Goal: Task Accomplishment & Management: Complete application form

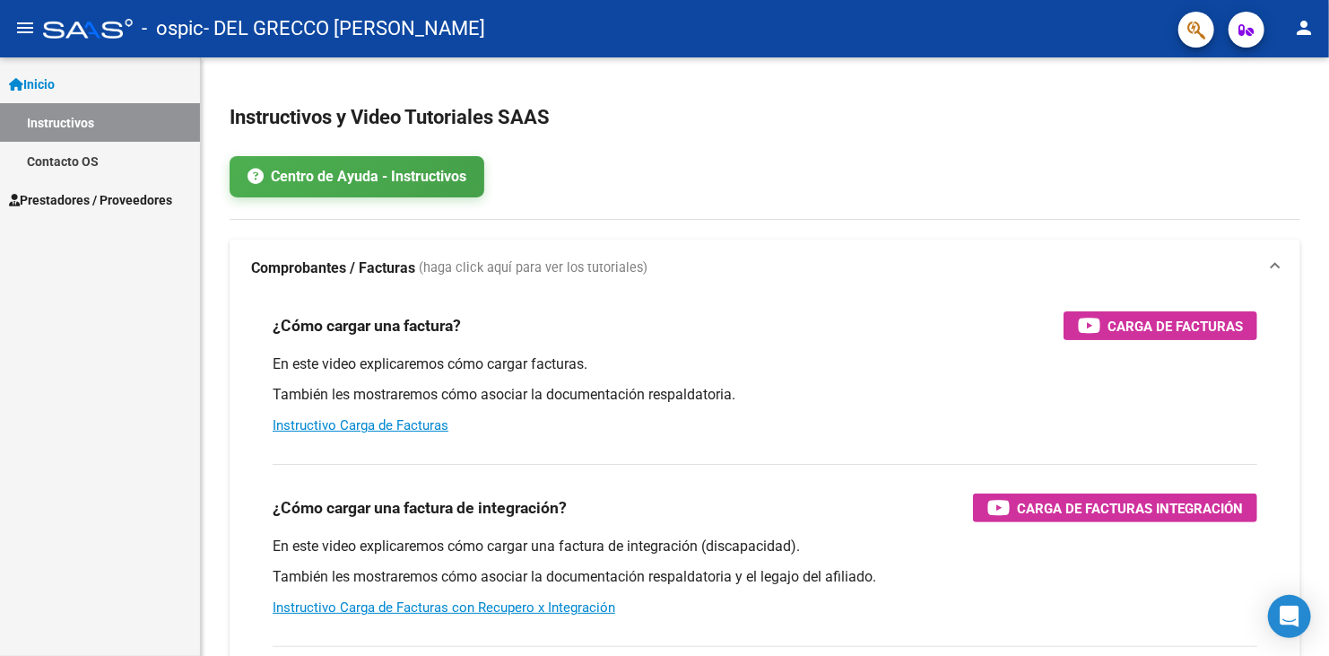
click at [91, 194] on span "Prestadores / Proveedores" at bounding box center [90, 200] width 163 height 20
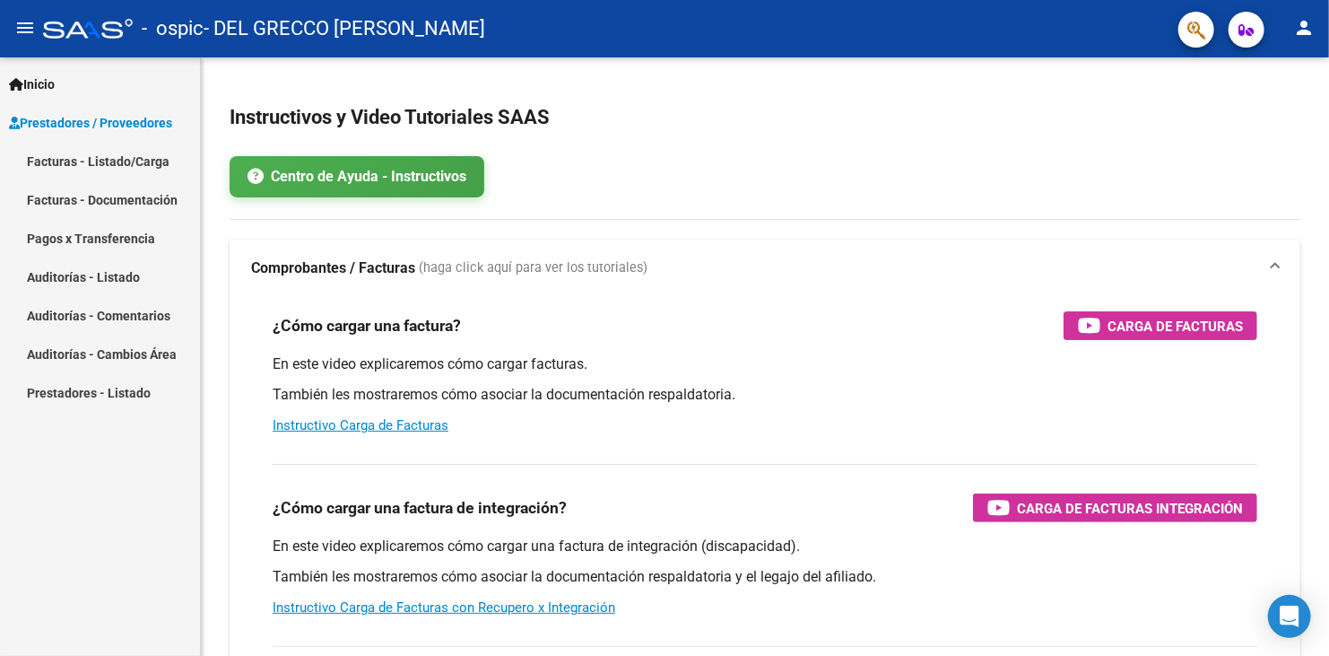
click at [92, 158] on link "Facturas - Listado/Carga" at bounding box center [100, 161] width 200 height 39
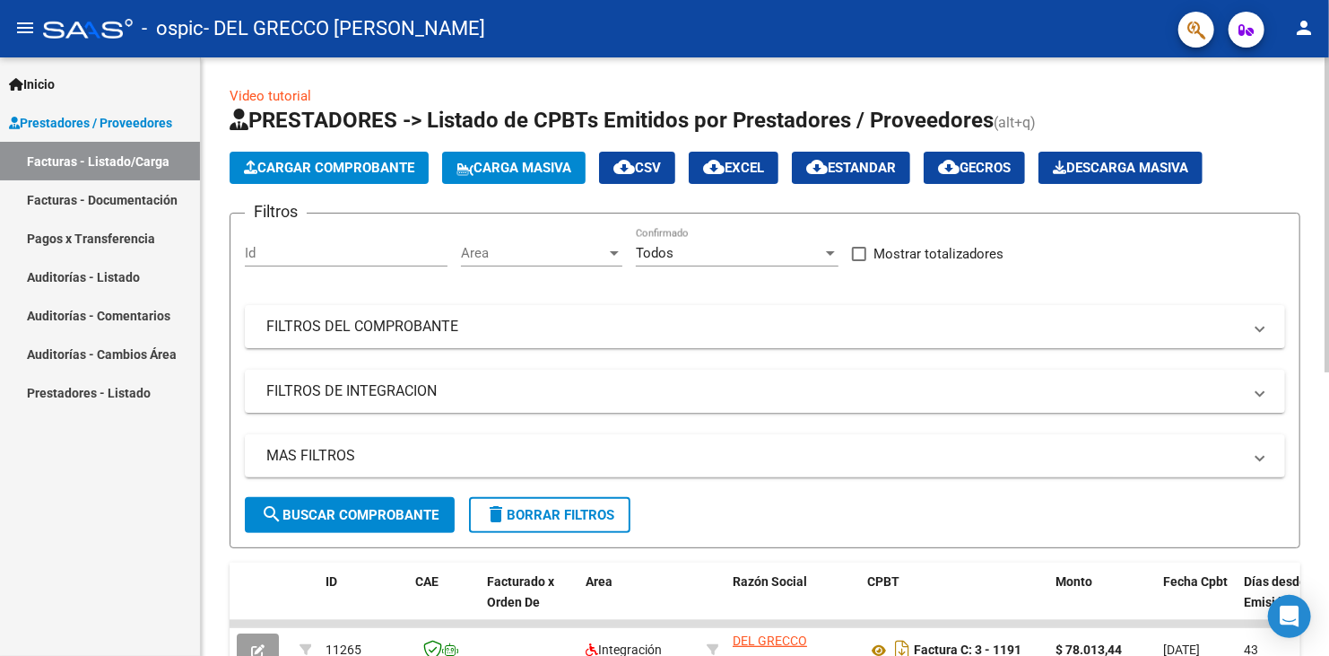
click at [388, 171] on span "Cargar Comprobante" at bounding box center [329, 168] width 170 height 16
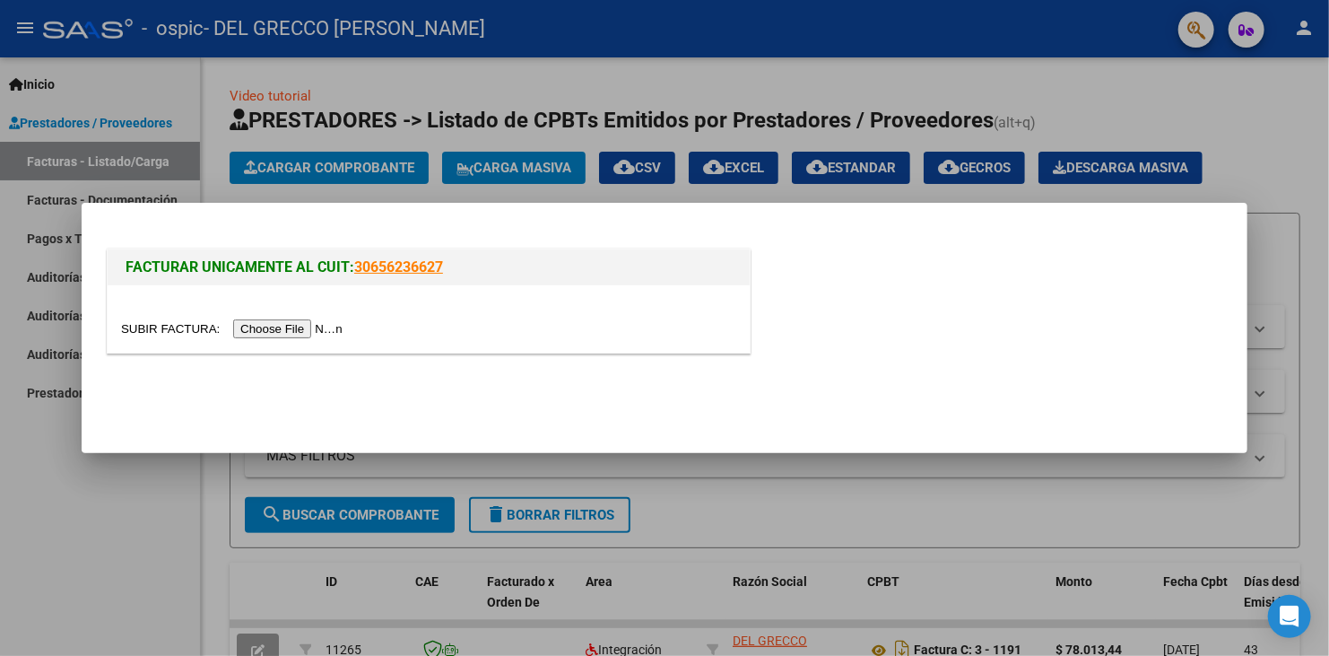
click at [304, 331] on input "file" at bounding box center [234, 328] width 227 height 19
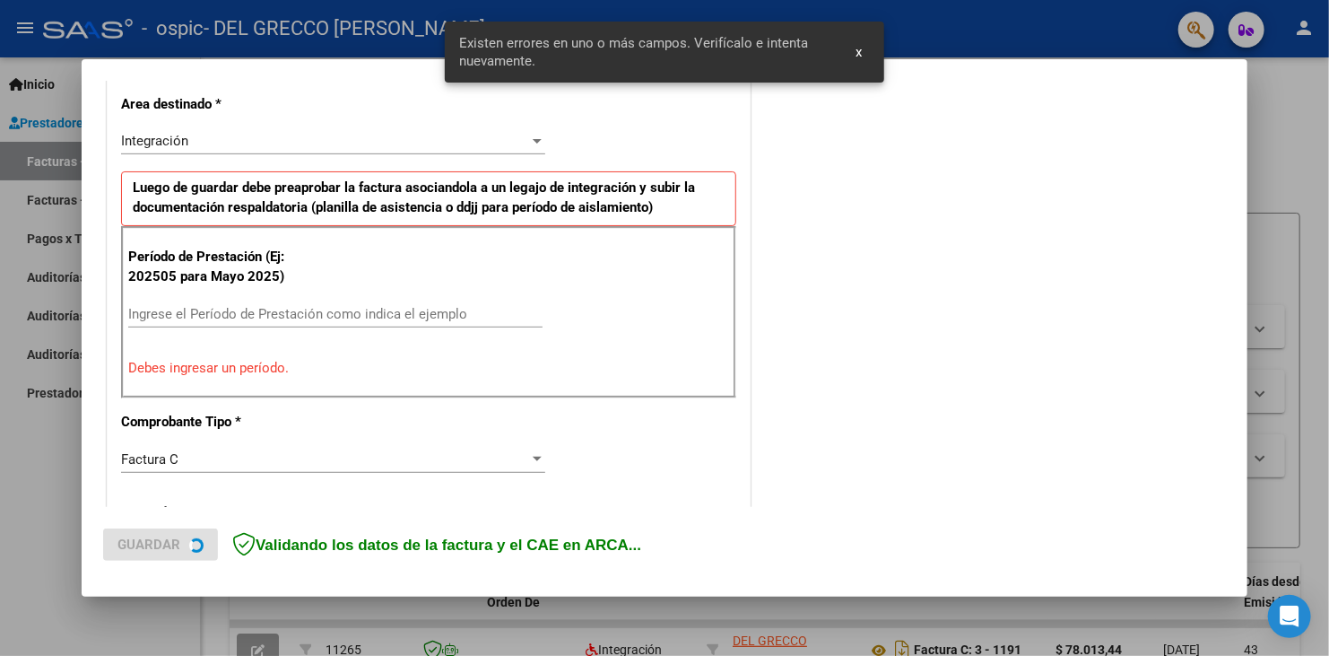
scroll to position [466, 0]
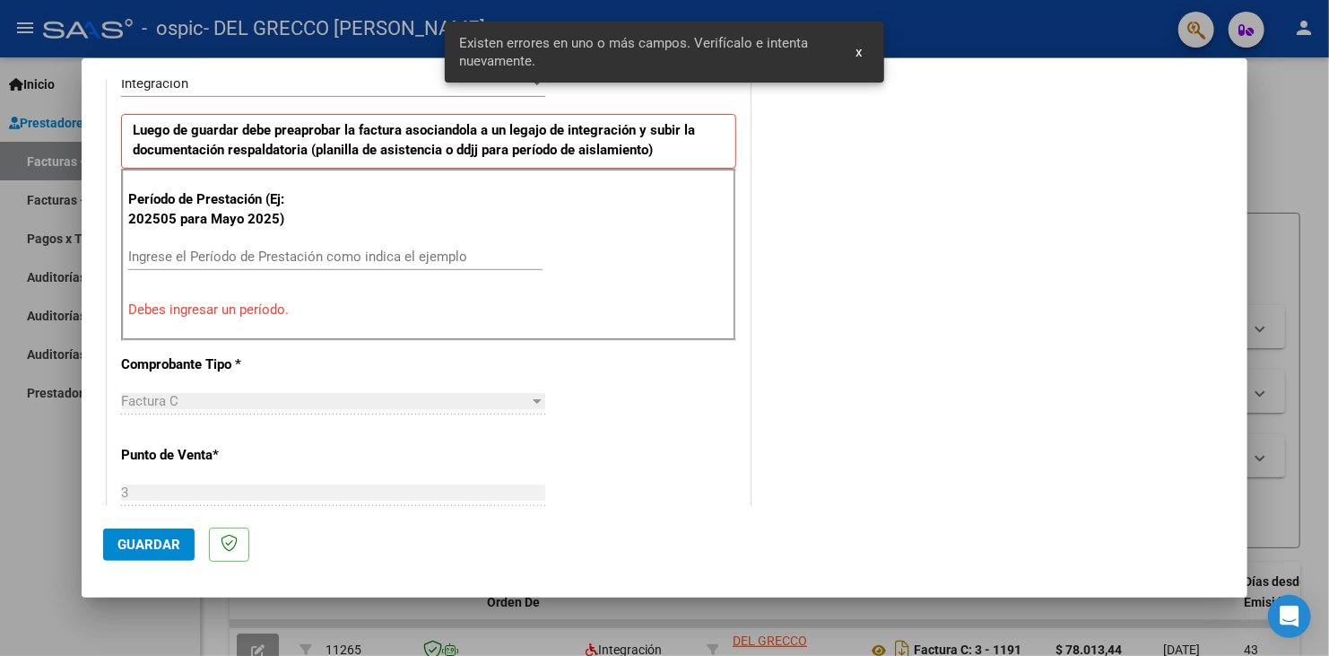
click at [254, 248] on input "Ingrese el Período de Prestación como indica el ejemplo" at bounding box center [335, 256] width 414 height 16
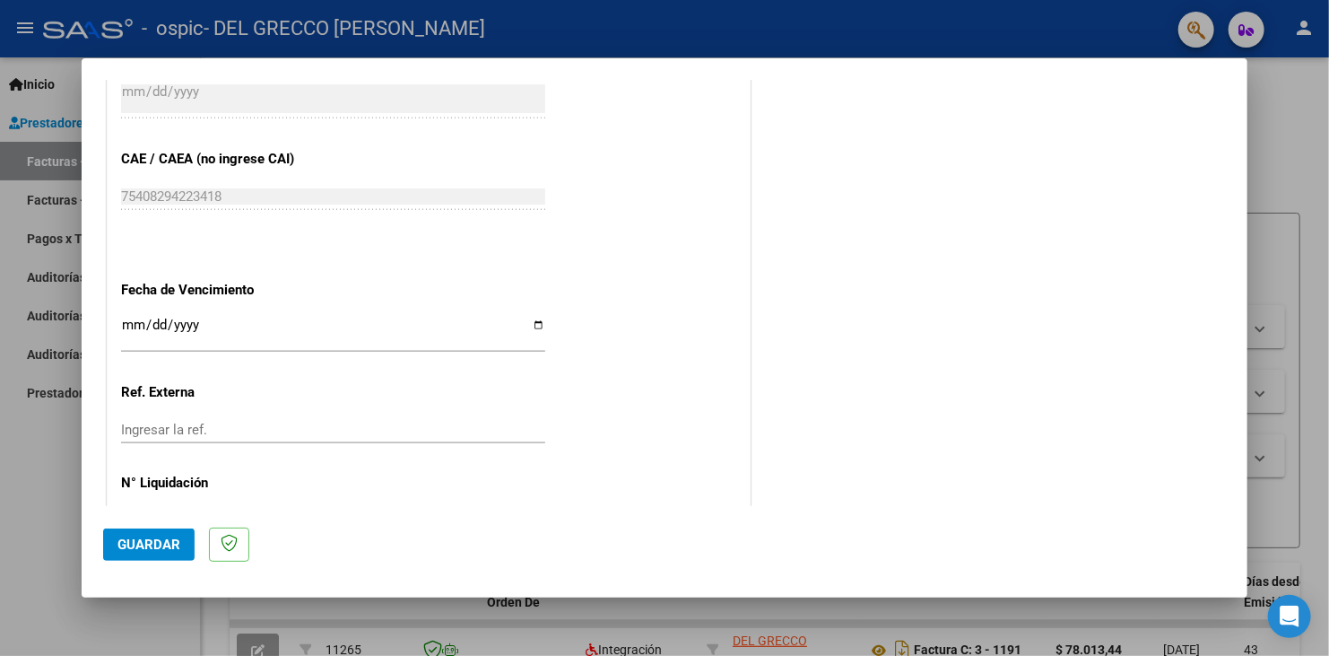
scroll to position [1094, 0]
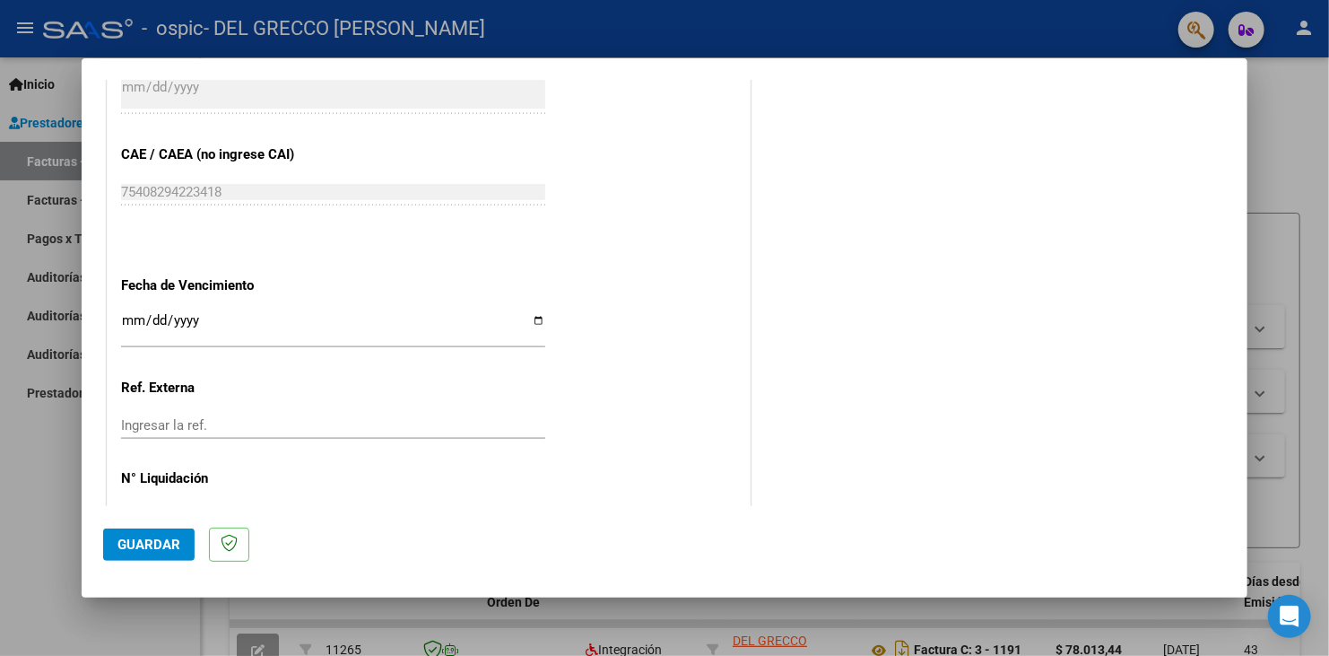
type input "202509"
click at [530, 323] on input "Ingresar la fecha" at bounding box center [333, 327] width 424 height 29
type input "2025-10-12"
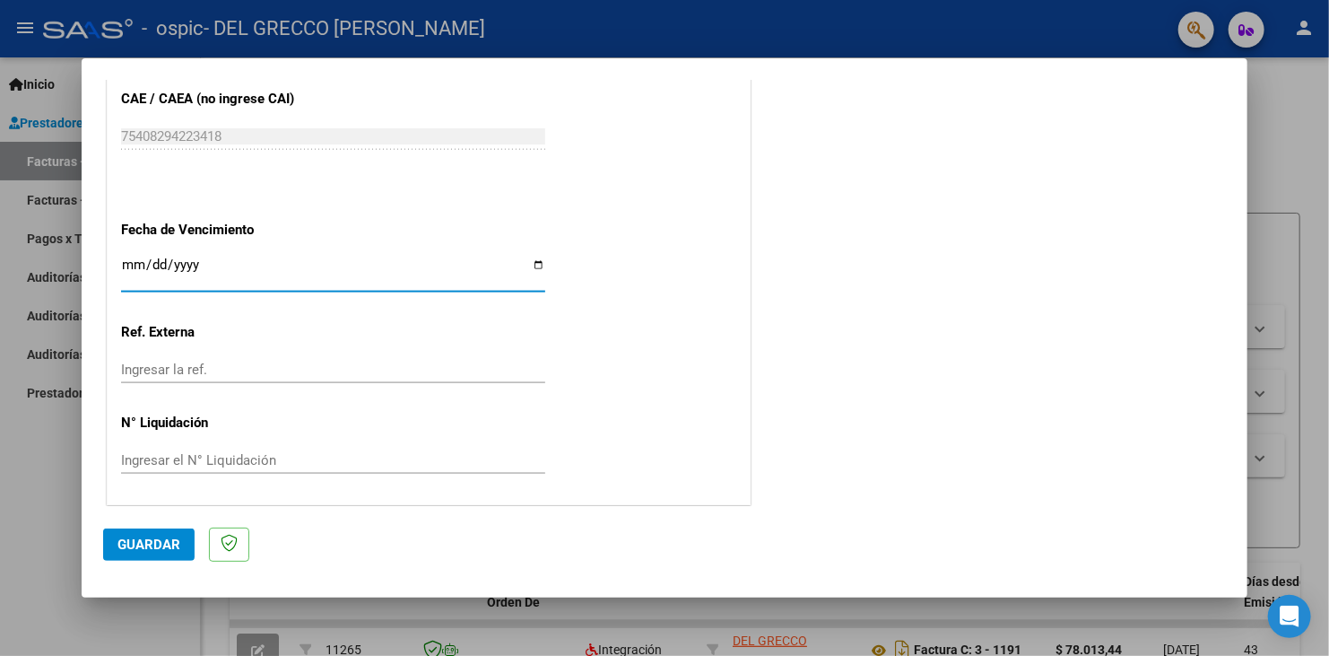
click at [147, 534] on button "Guardar" at bounding box center [148, 544] width 91 height 32
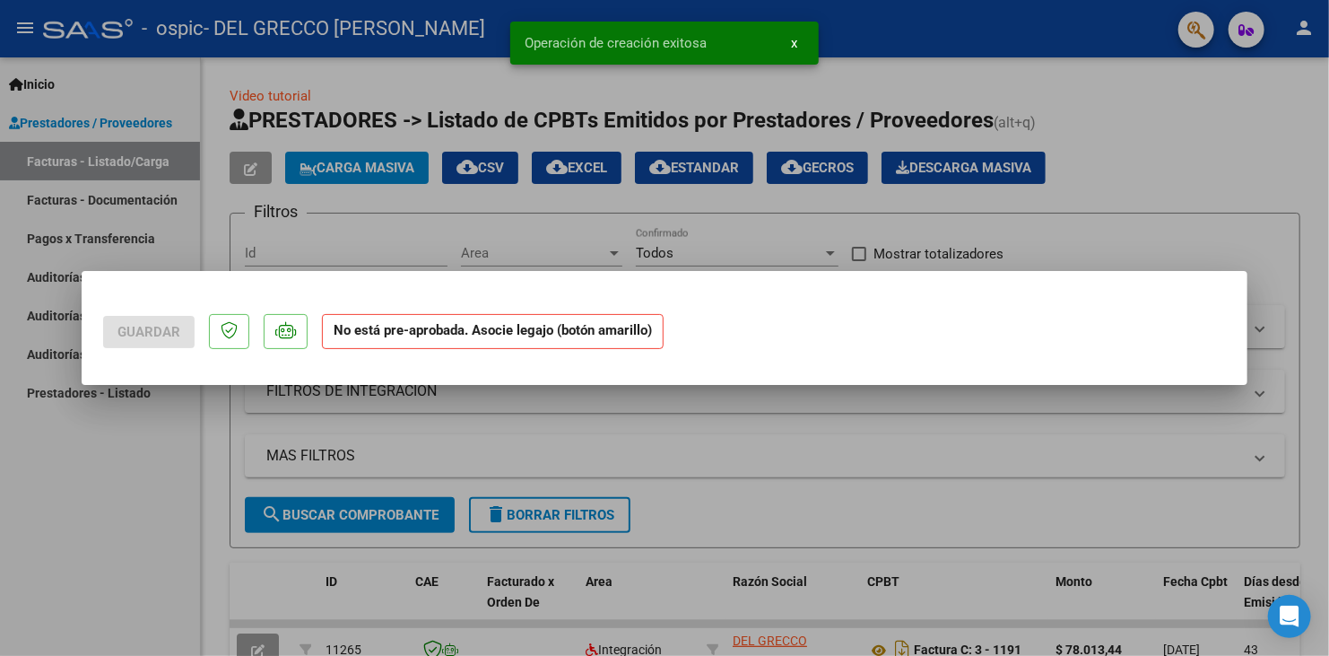
scroll to position [0, 0]
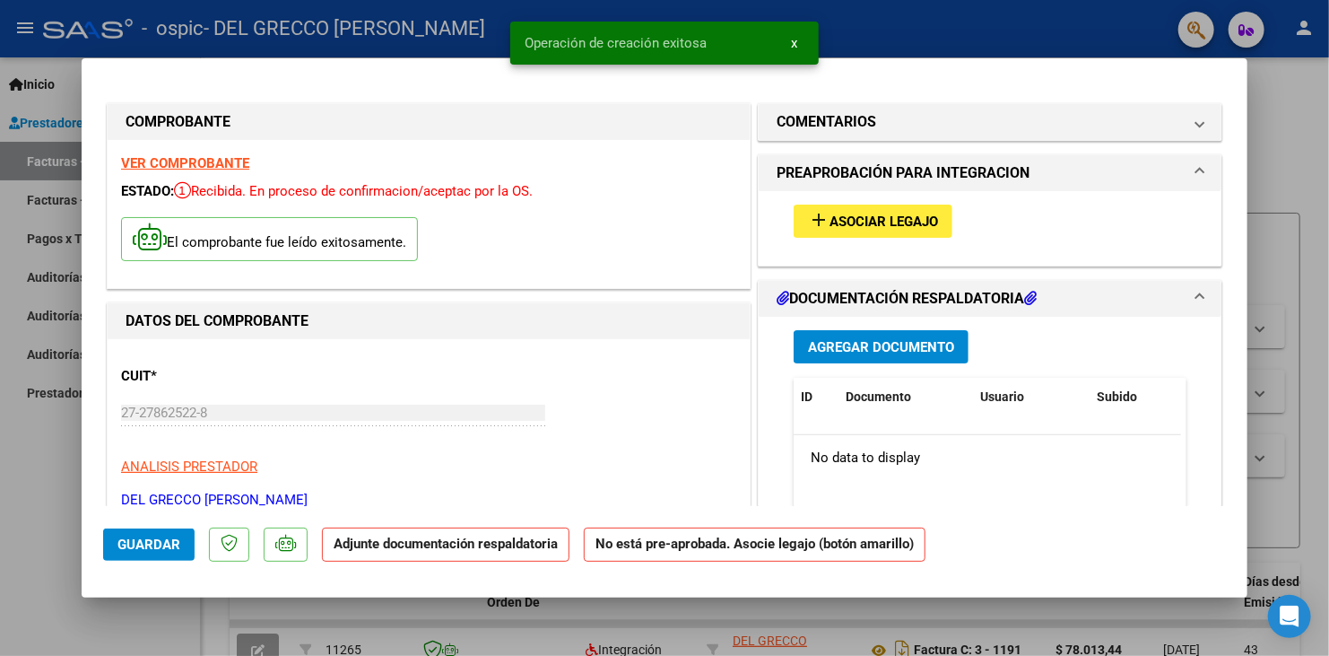
click at [831, 215] on span "Asociar Legajo" at bounding box center [883, 221] width 109 height 16
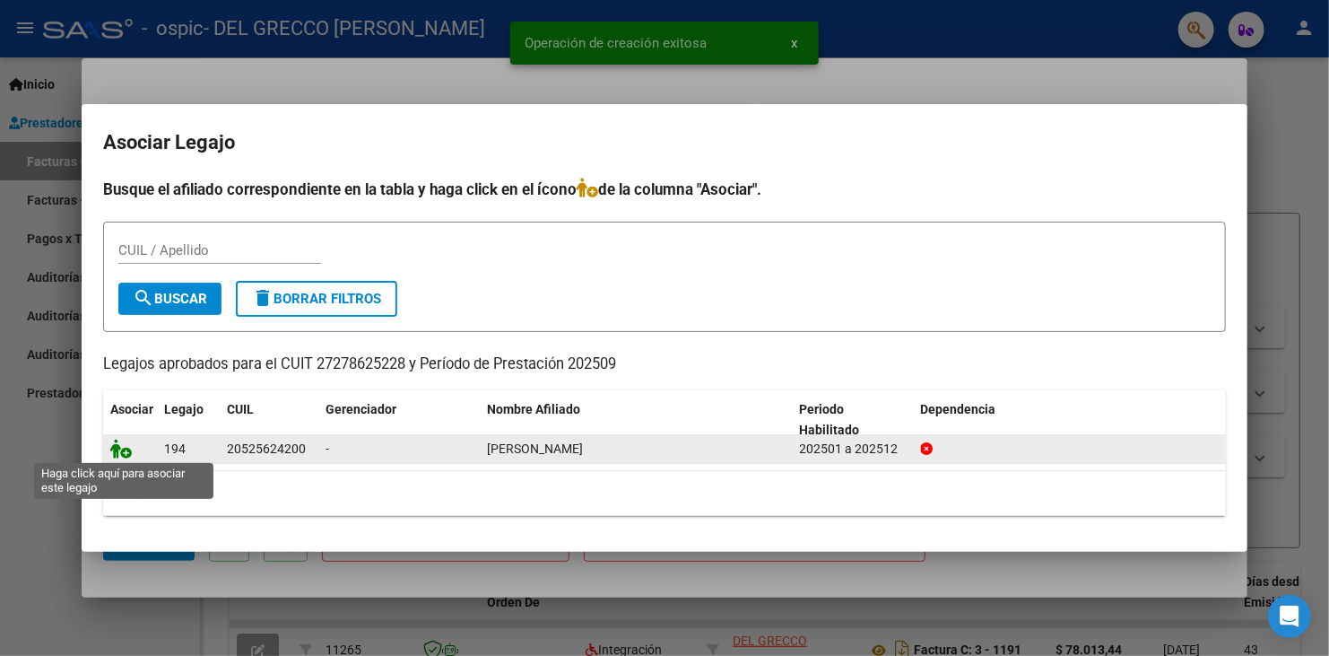
click at [117, 455] on icon at bounding box center [121, 449] width 22 height 20
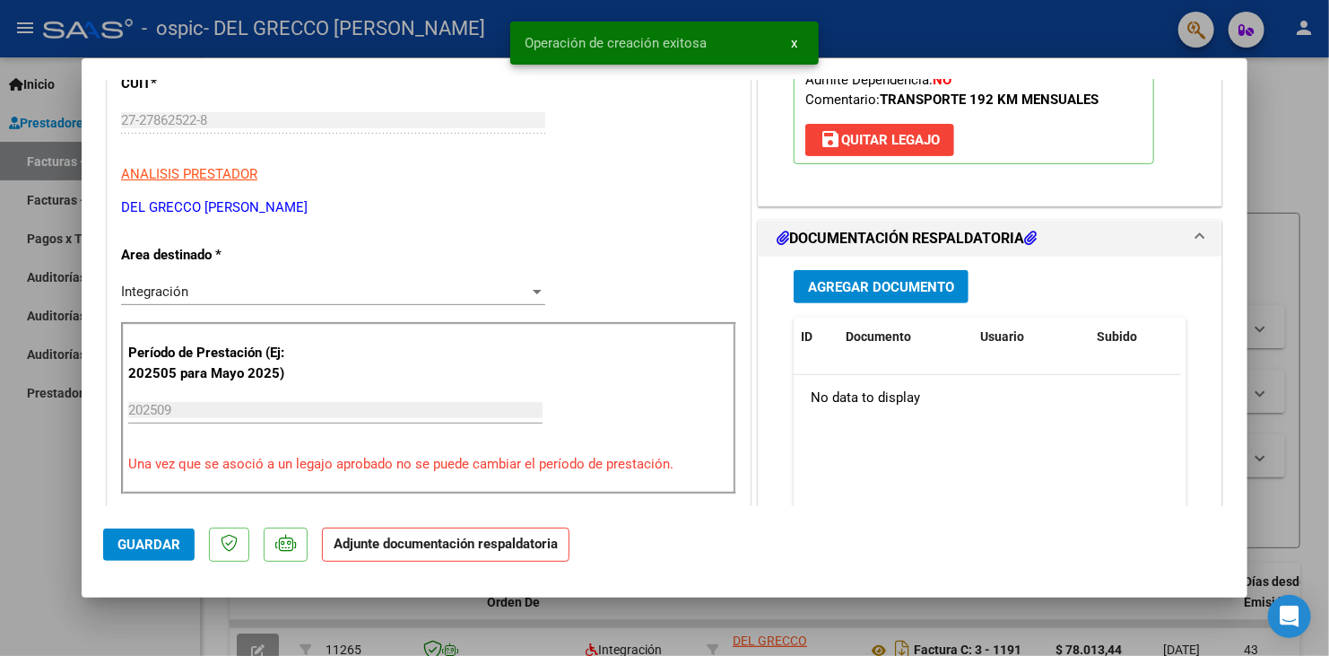
scroll to position [359, 0]
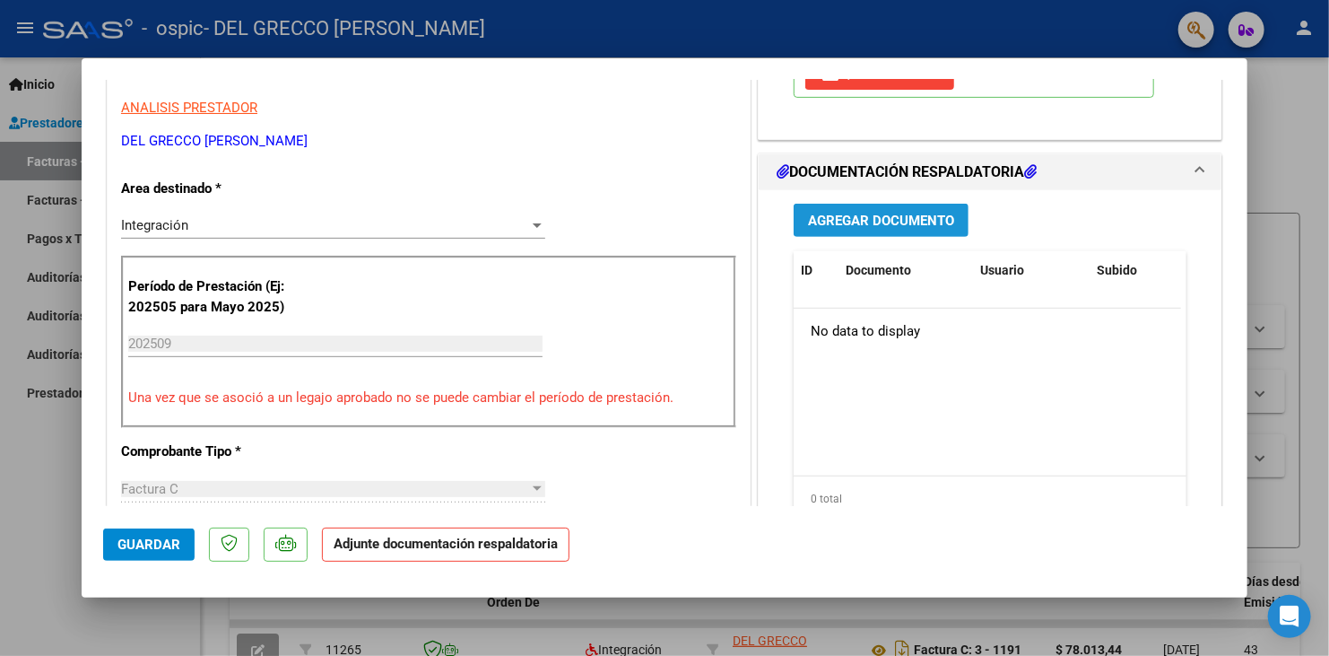
click at [904, 215] on span "Agregar Documento" at bounding box center [881, 221] width 146 height 16
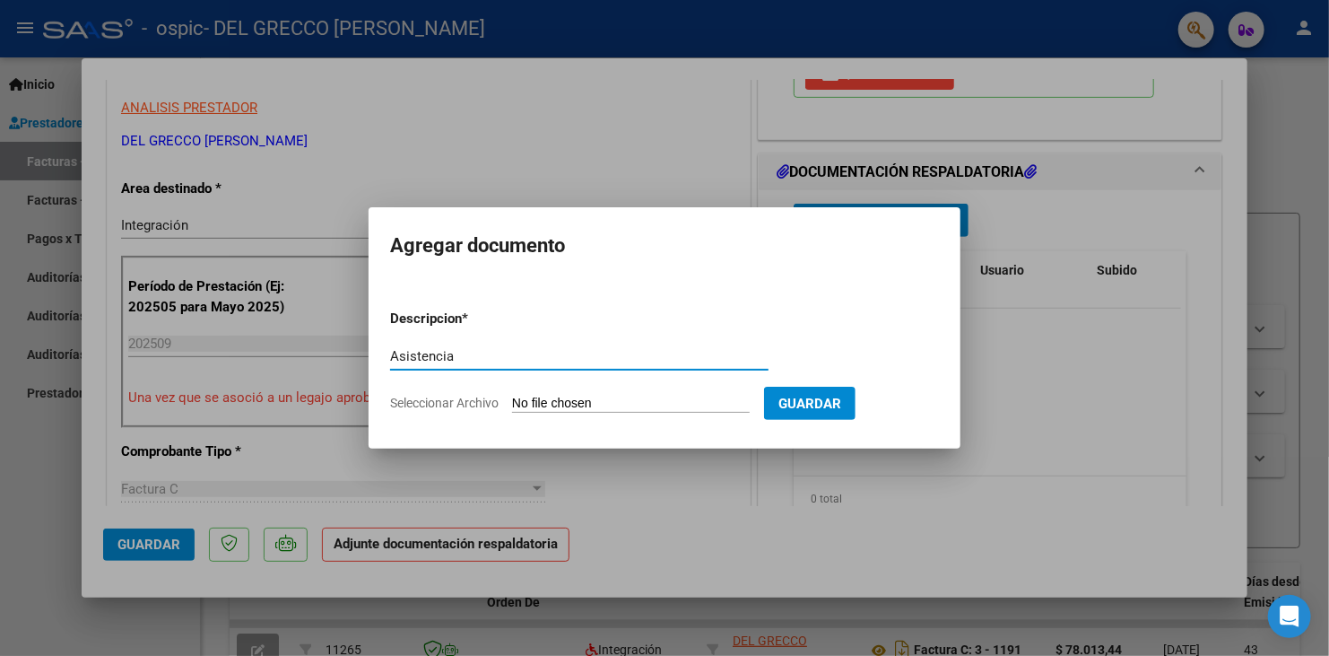
type input "Asistencia"
click at [707, 404] on input "Seleccionar Archivo" at bounding box center [631, 403] width 238 height 17
type input "C:\fakepath\Andino Zahir asist transp.pdf"
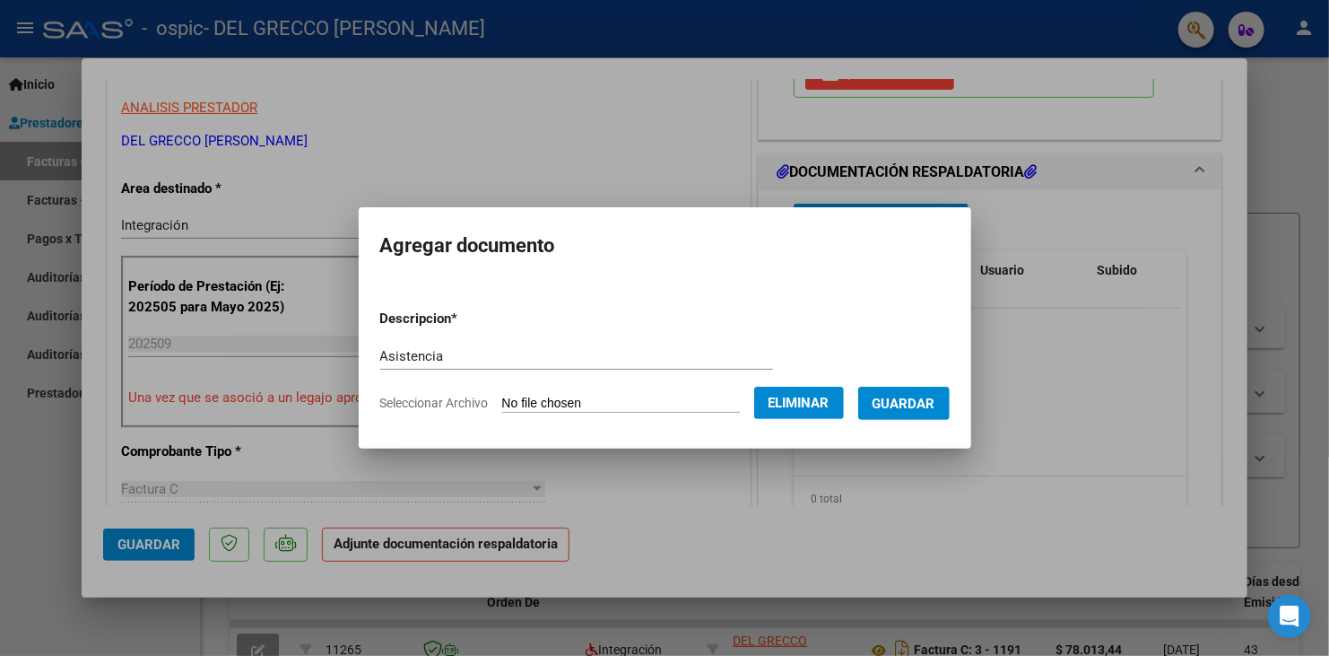
click at [911, 404] on span "Guardar" at bounding box center [904, 403] width 63 height 16
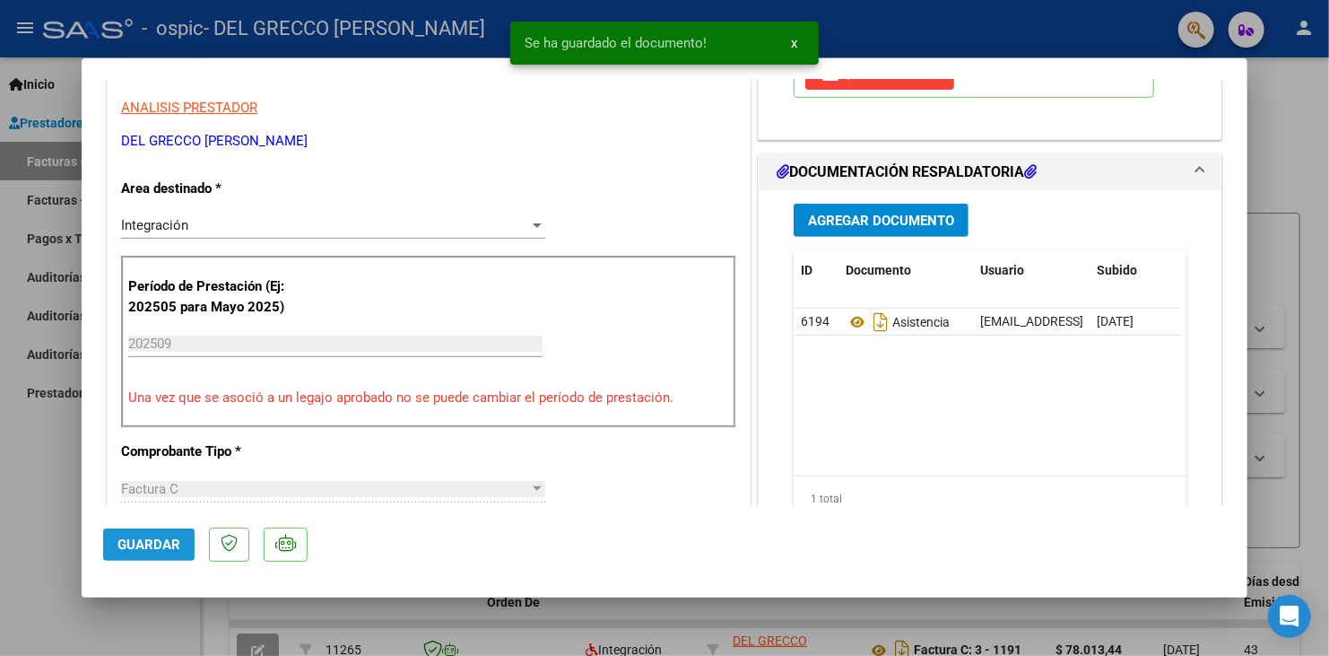
click at [108, 529] on button "Guardar" at bounding box center [148, 544] width 91 height 32
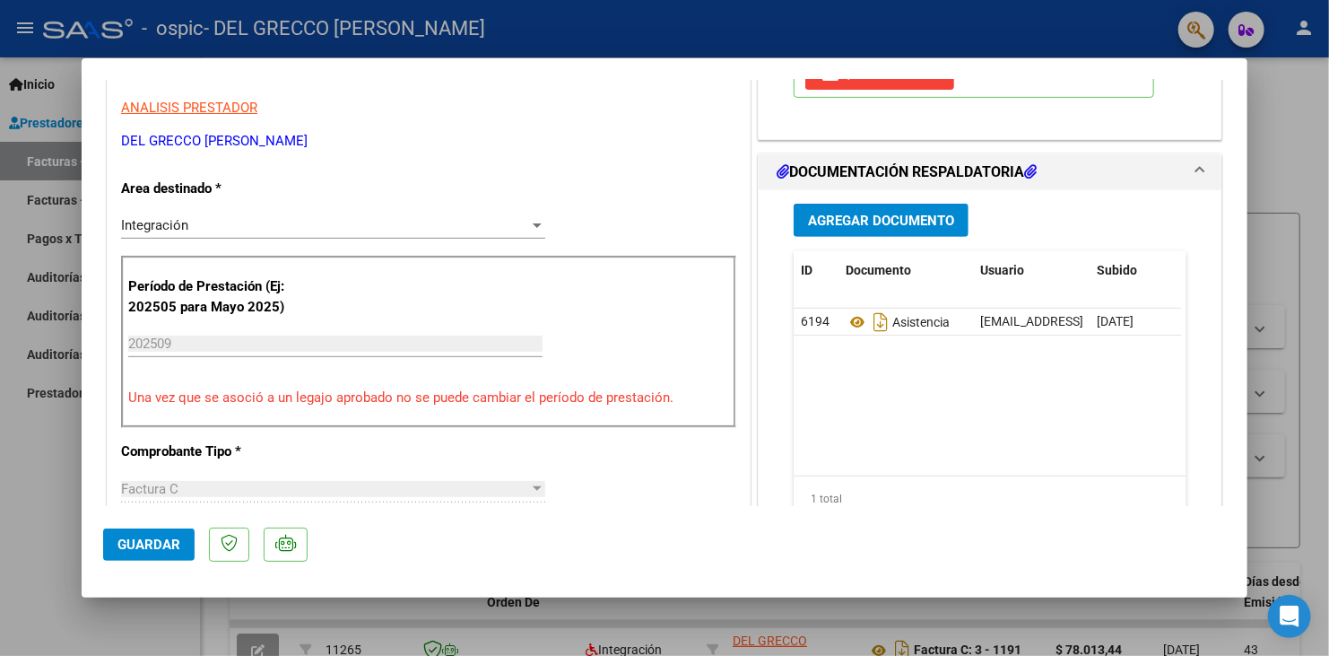
click at [146, 547] on span "Guardar" at bounding box center [148, 544] width 63 height 16
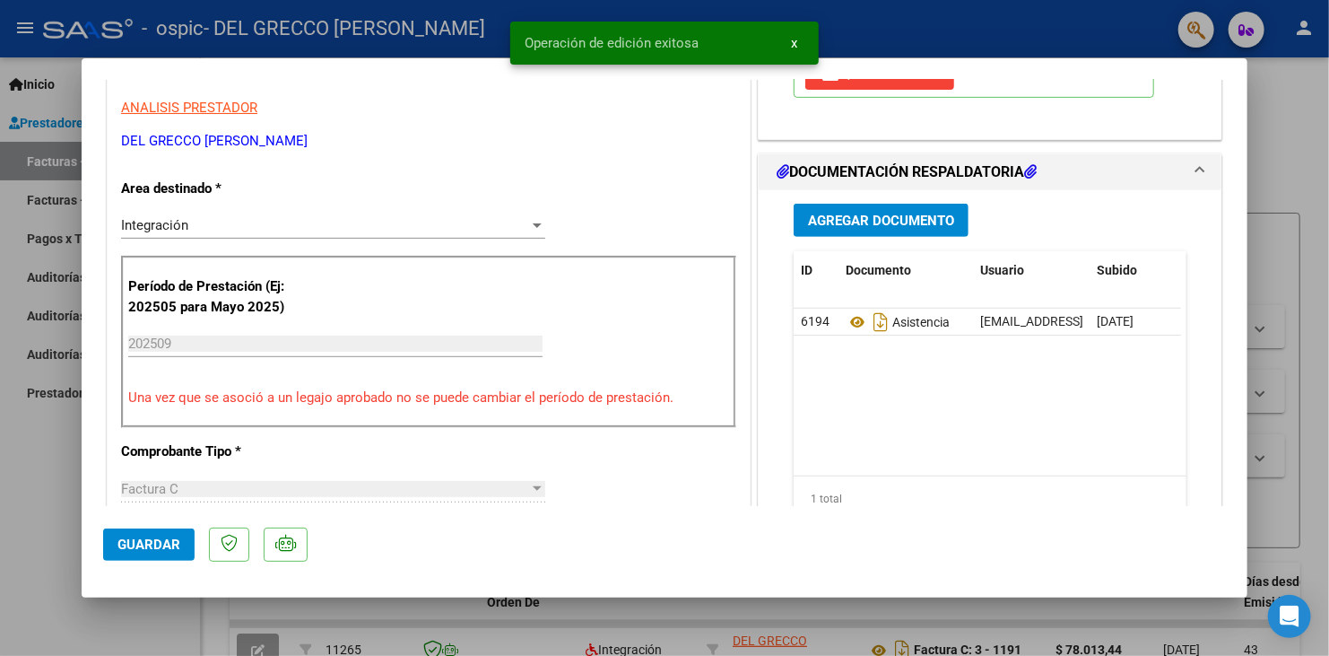
click at [46, 456] on div at bounding box center [664, 328] width 1329 height 656
type input "$ 0,00"
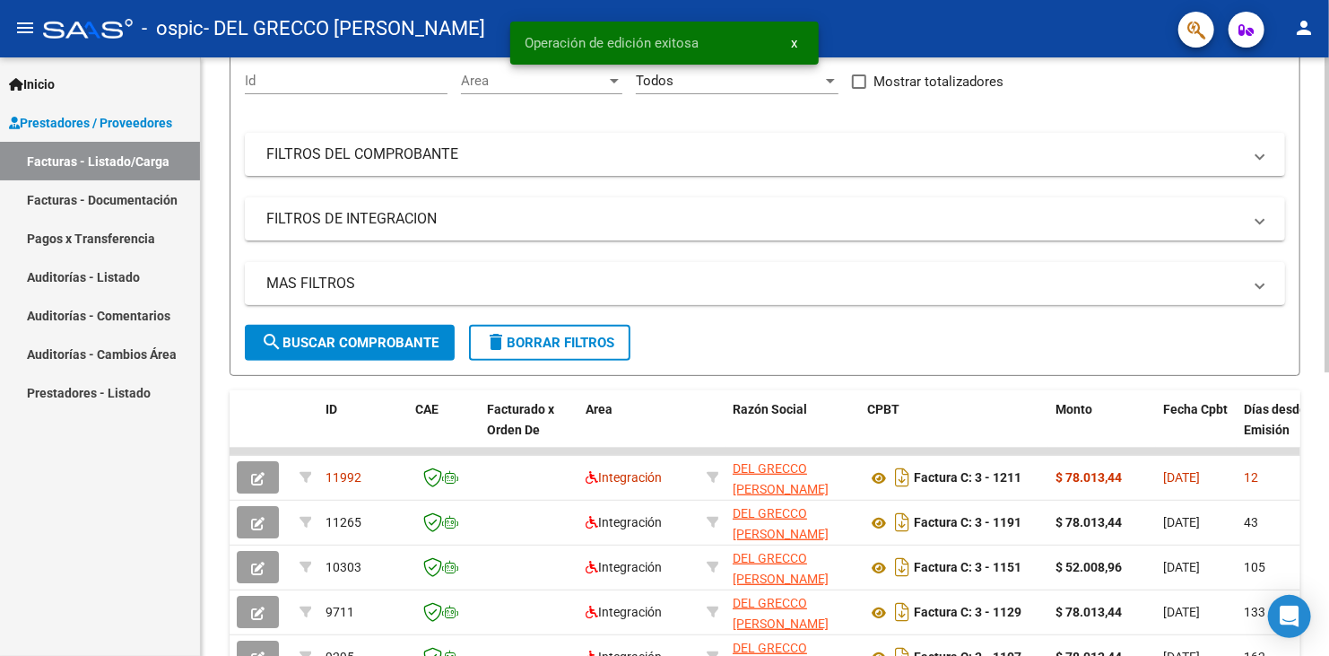
scroll to position [179, 0]
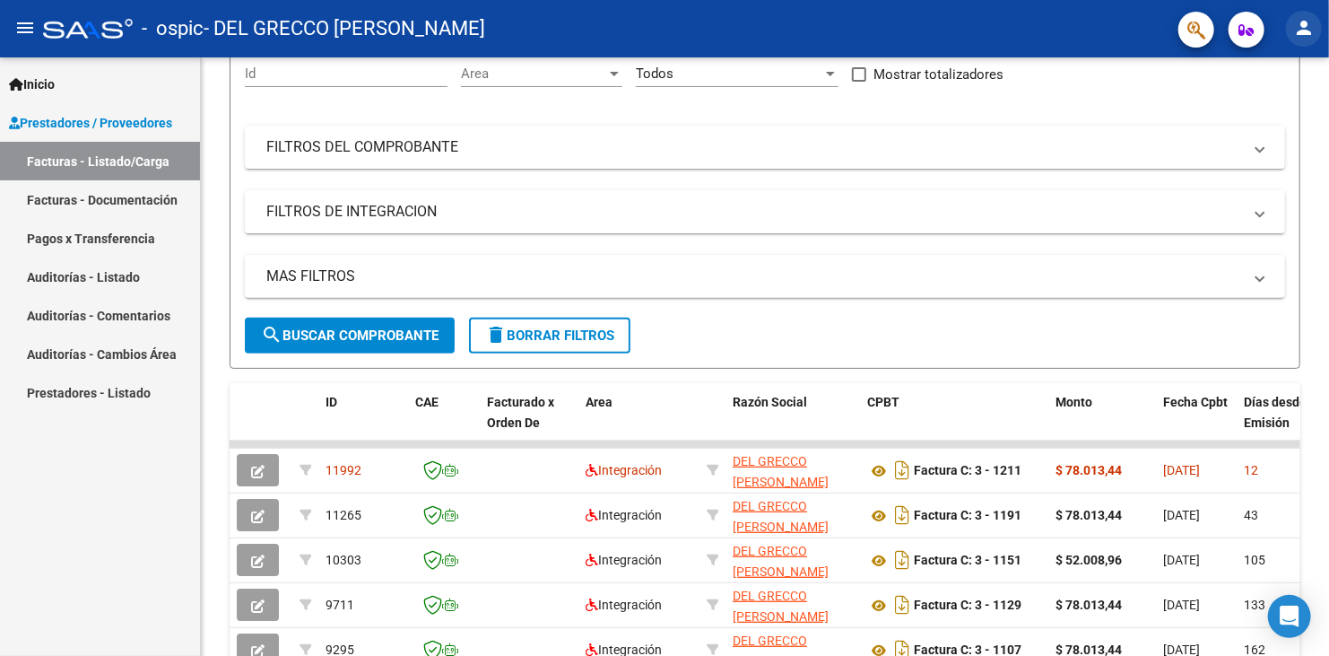
click at [1300, 26] on mat-icon "person" at bounding box center [1304, 28] width 22 height 22
click at [1268, 114] on button "exit_to_app Salir" at bounding box center [1266, 118] width 109 height 43
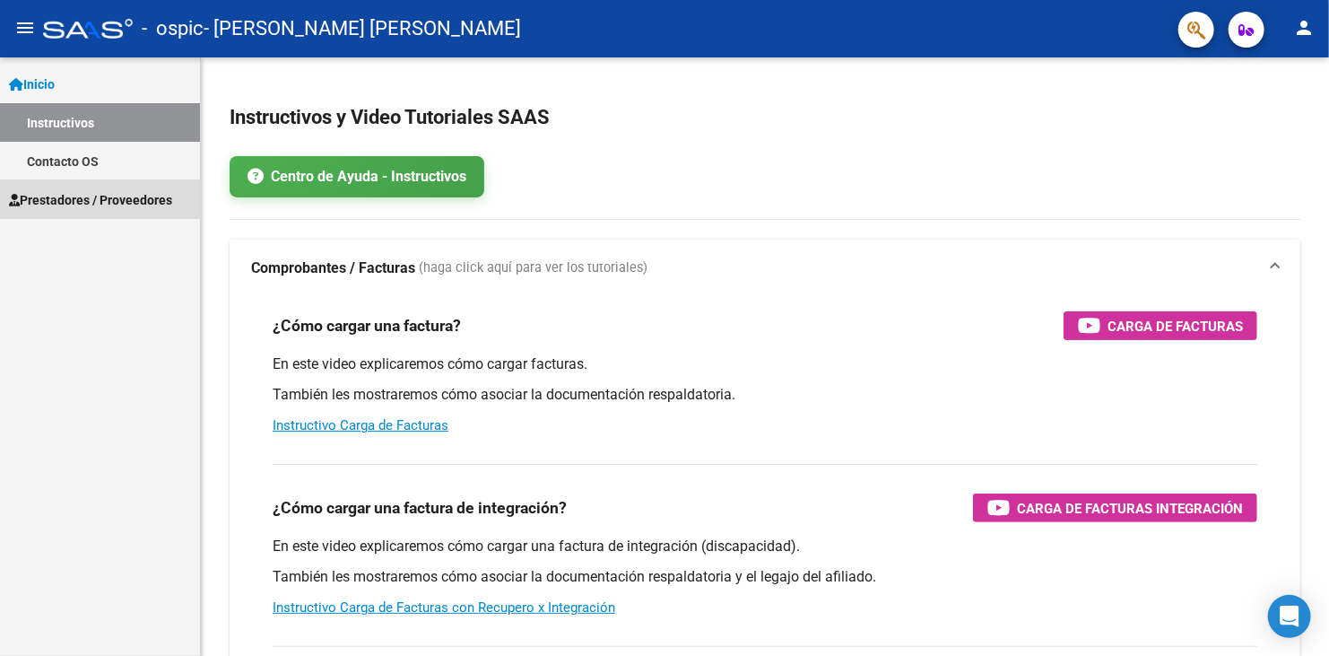
click at [70, 191] on span "Prestadores / Proveedores" at bounding box center [90, 200] width 163 height 20
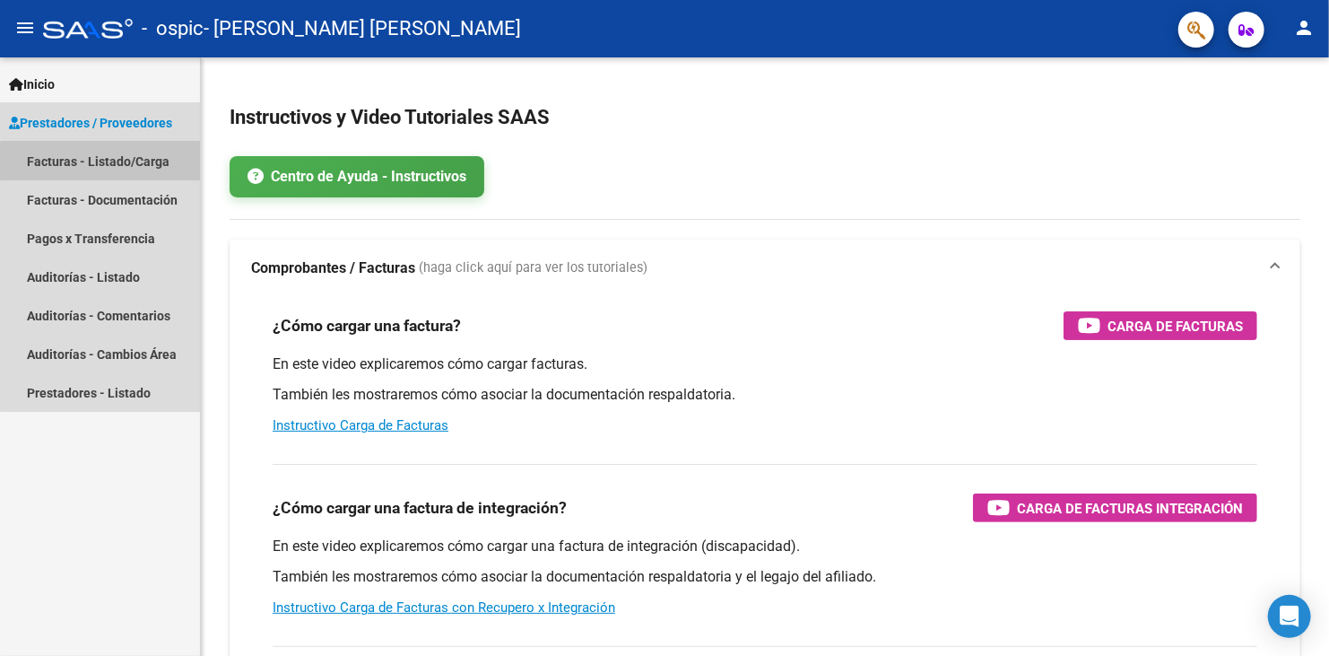
click at [102, 161] on link "Facturas - Listado/Carga" at bounding box center [100, 161] width 200 height 39
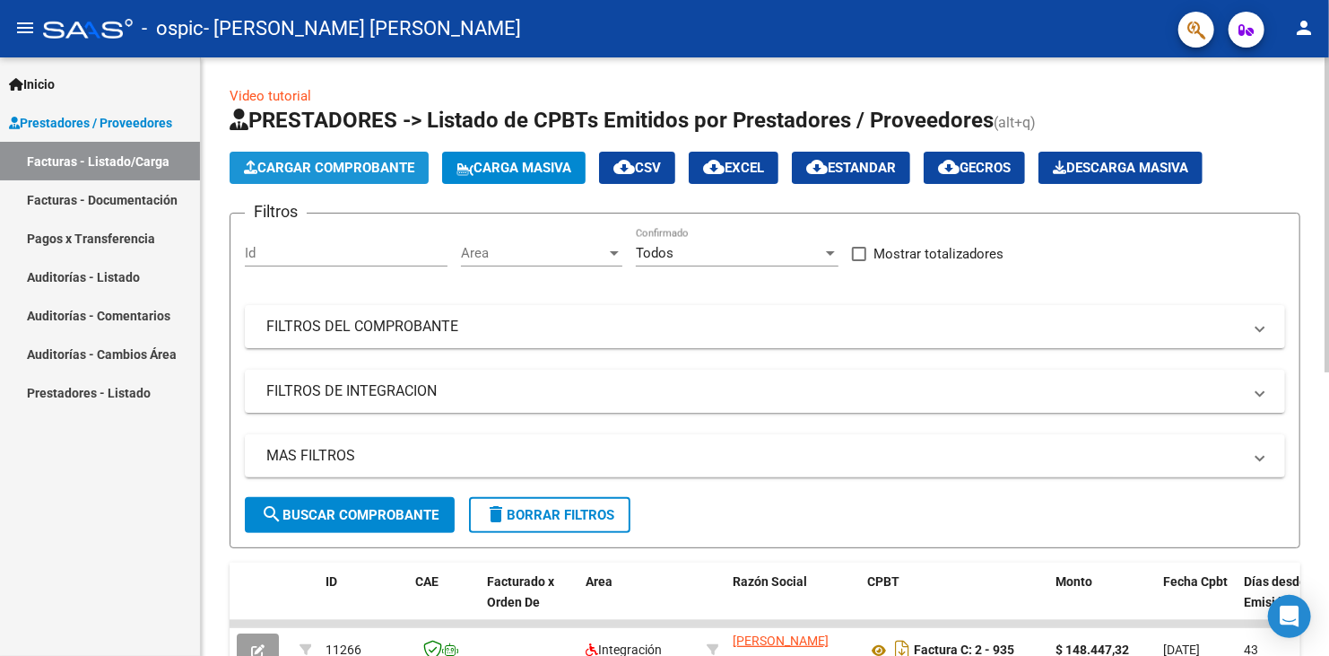
click at [344, 161] on span "Cargar Comprobante" at bounding box center [329, 168] width 170 height 16
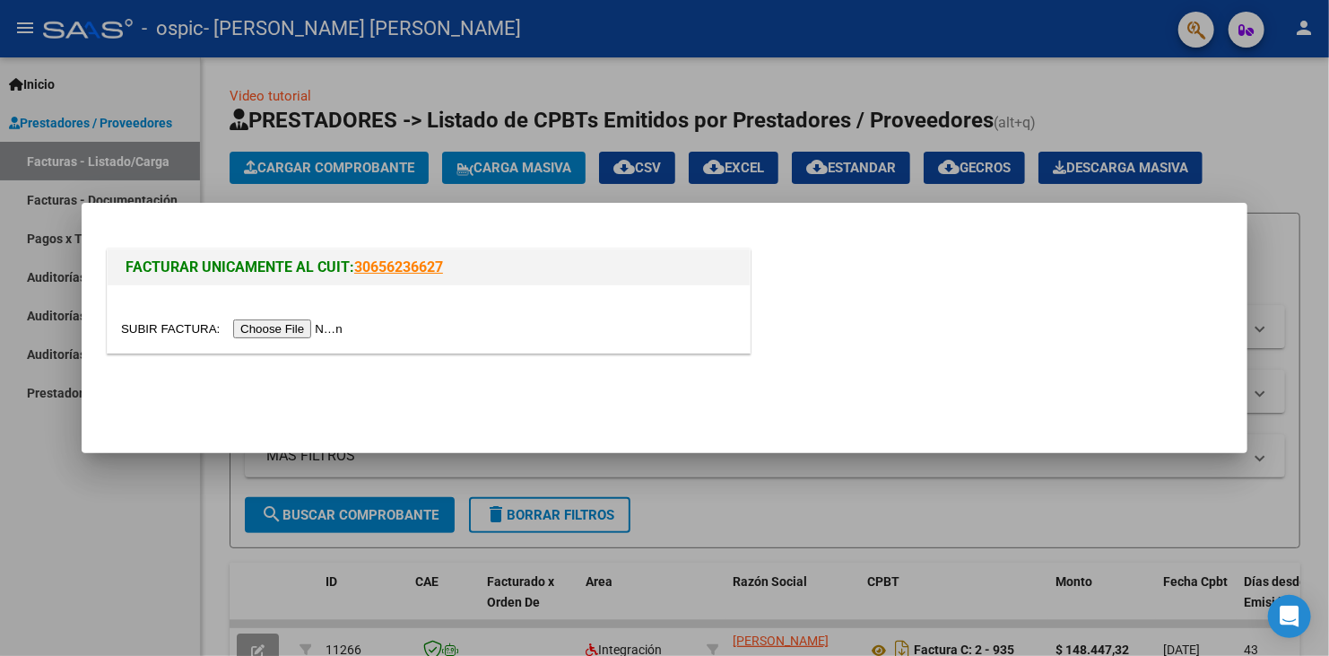
click at [308, 334] on input "file" at bounding box center [234, 328] width 227 height 19
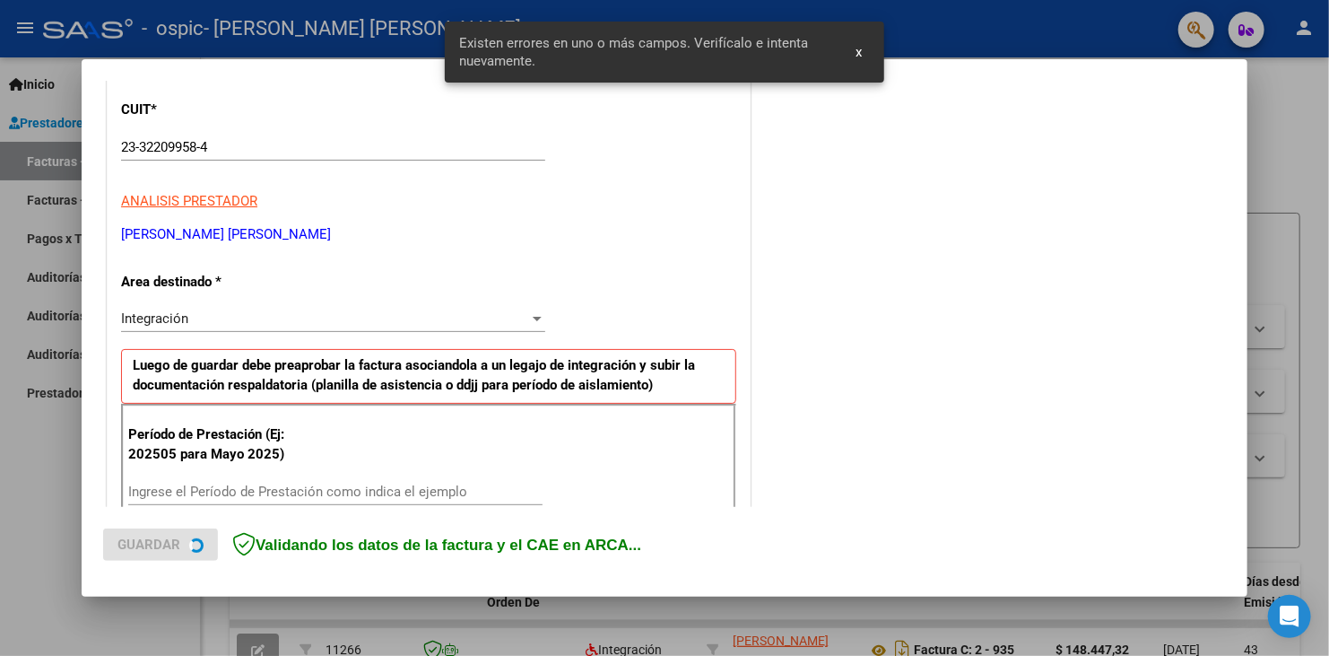
scroll to position [377, 0]
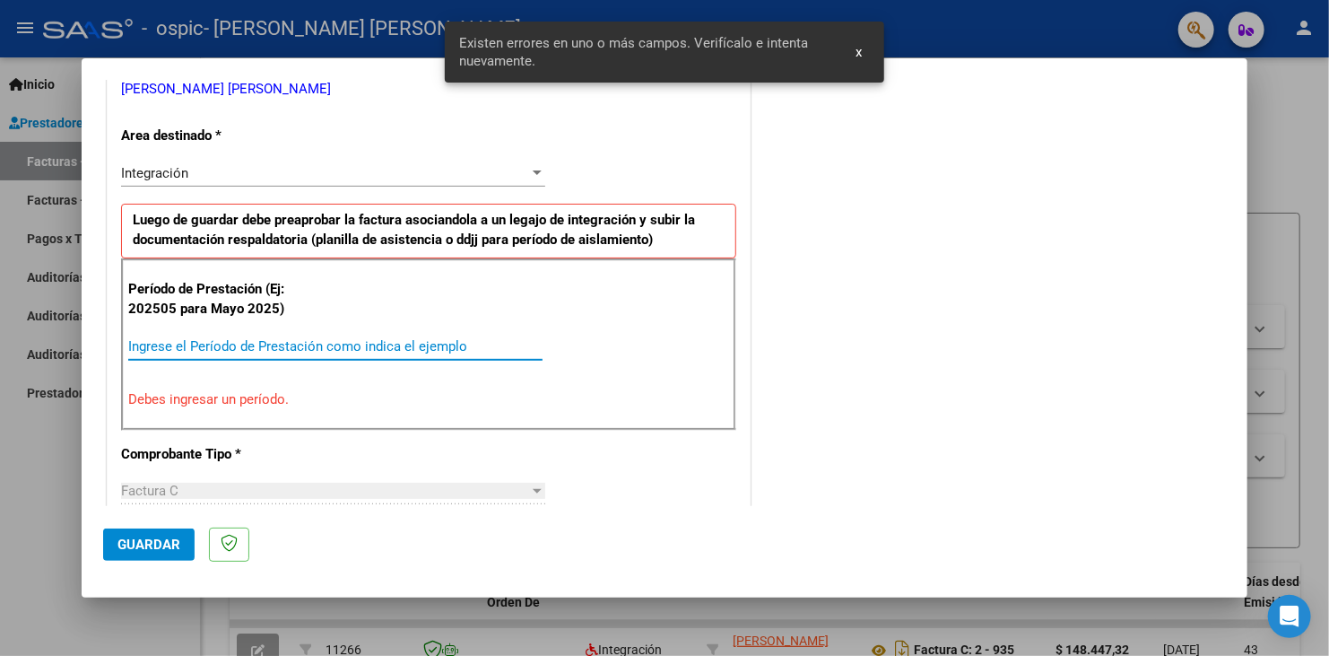
click at [261, 339] on input "Ingrese el Período de Prestación como indica el ejemplo" at bounding box center [335, 346] width 414 height 16
click at [152, 343] on input "2029" at bounding box center [335, 346] width 414 height 16
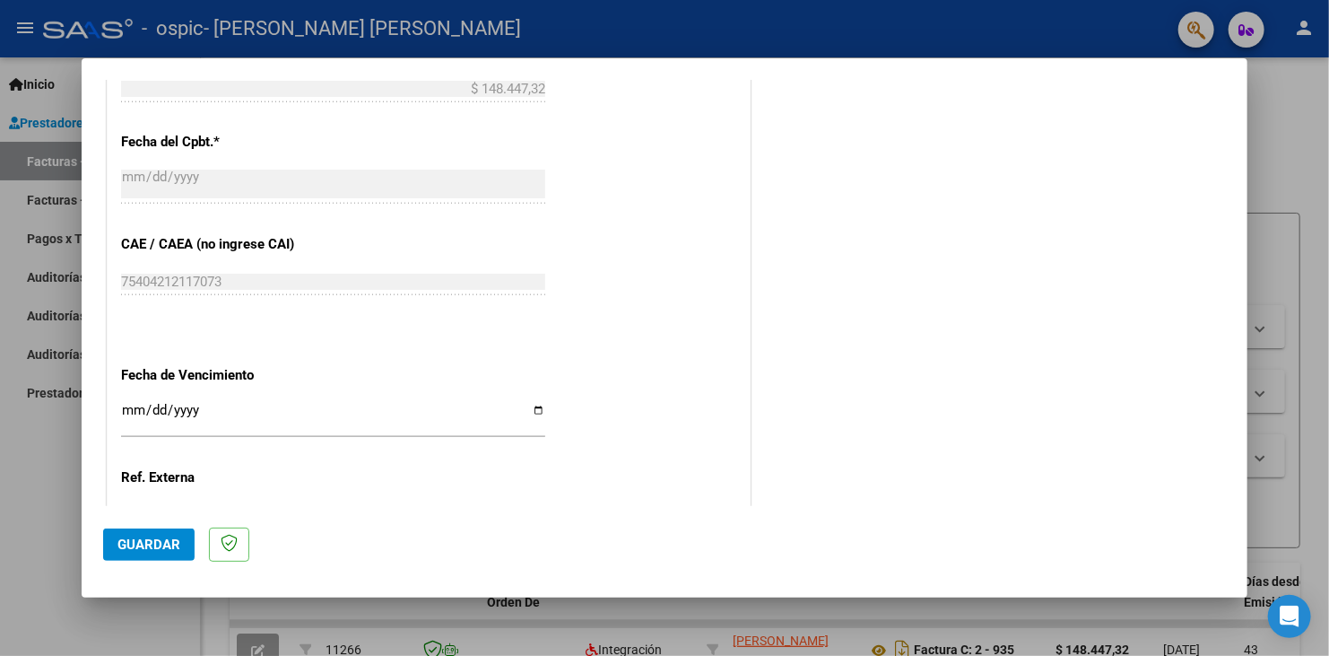
scroll to position [1094, 0]
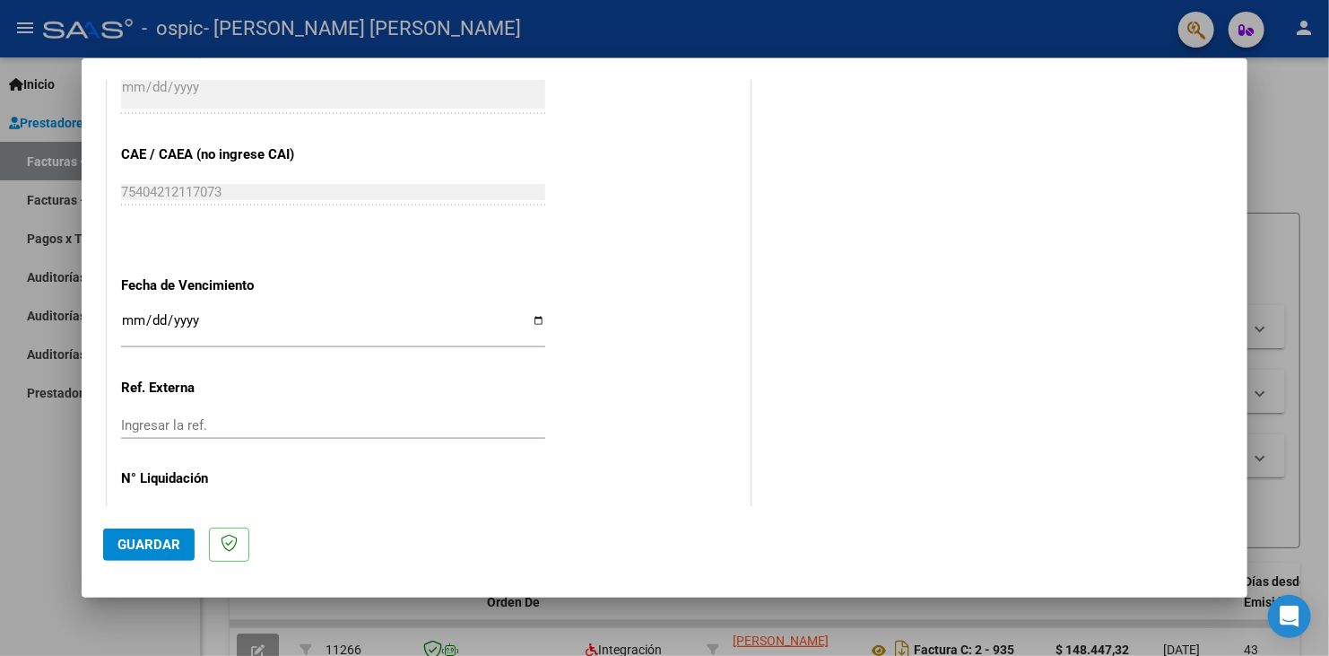
type input "202509"
click at [536, 325] on input "Ingresar la fecha" at bounding box center [333, 327] width 424 height 29
type input "[DATE]"
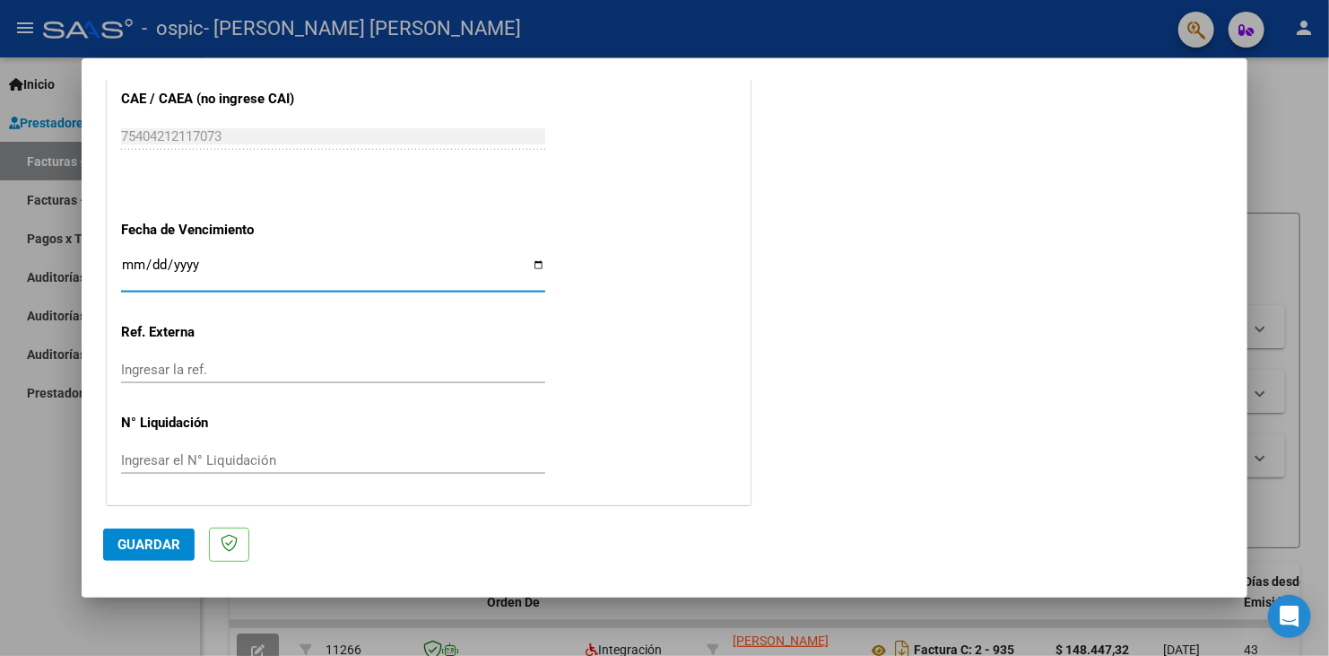
click at [136, 540] on span "Guardar" at bounding box center [148, 544] width 63 height 16
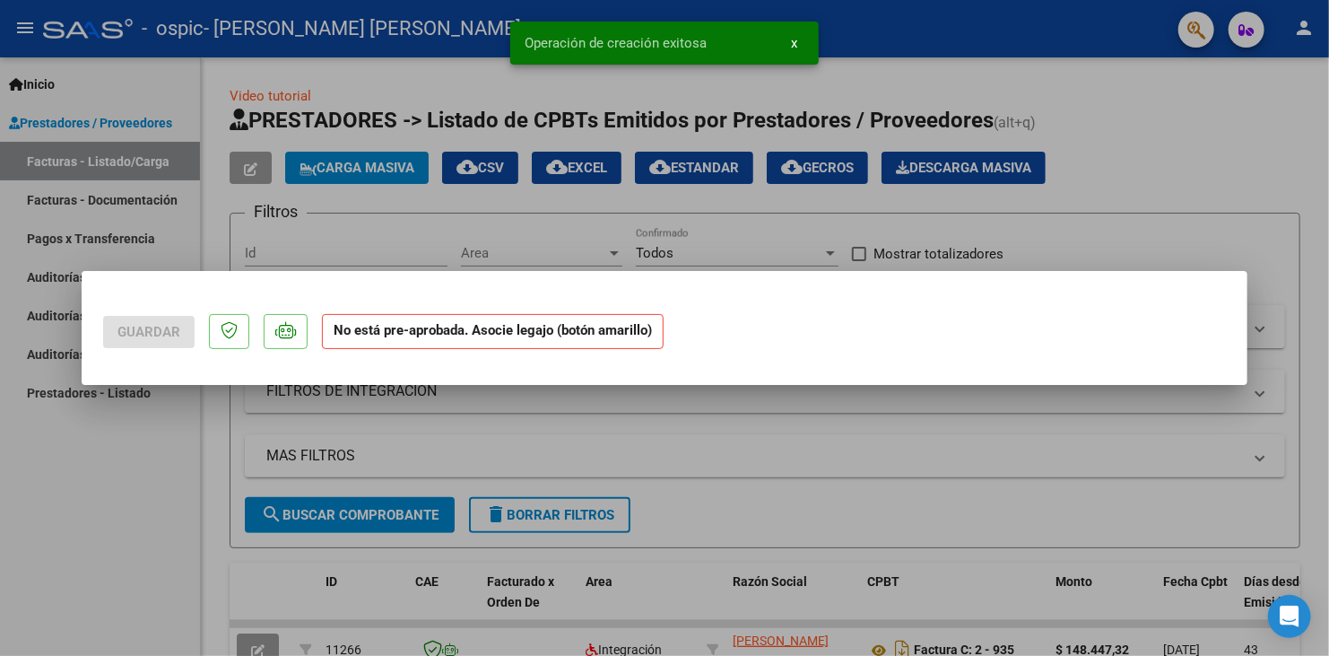
scroll to position [0, 0]
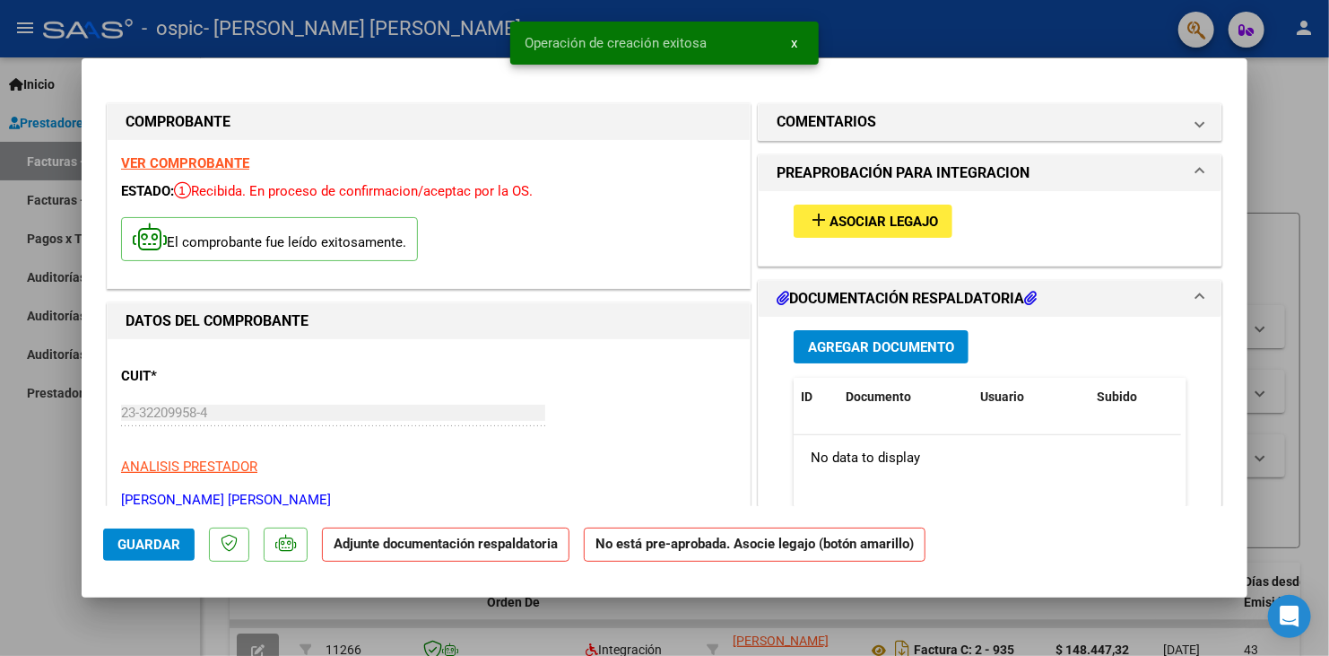
click at [850, 215] on span "Asociar Legajo" at bounding box center [883, 221] width 109 height 16
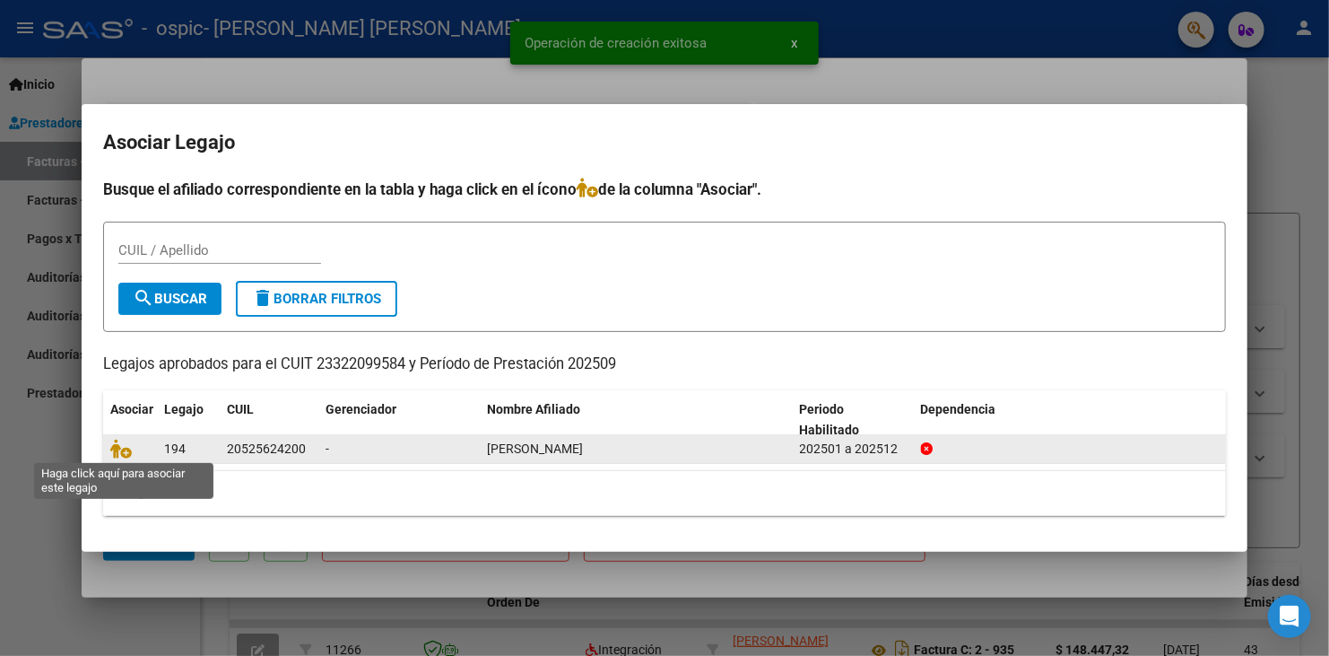
click at [133, 449] on span at bounding box center [123, 449] width 27 height 14
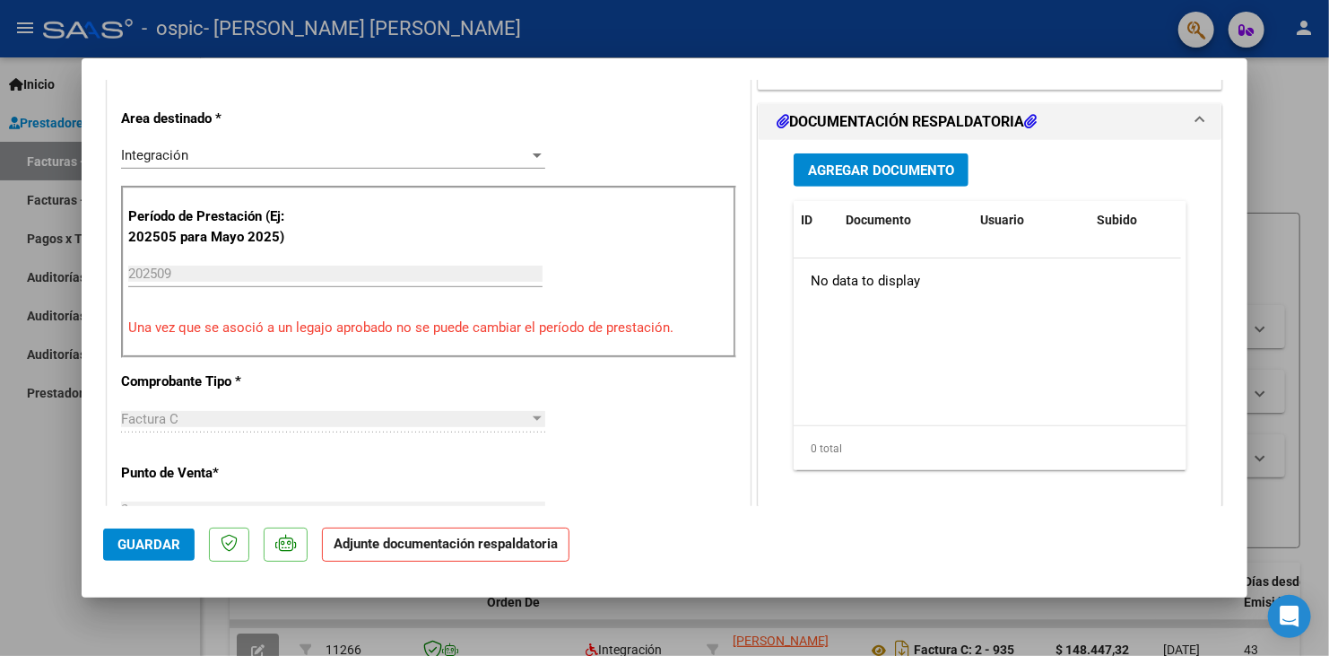
scroll to position [448, 0]
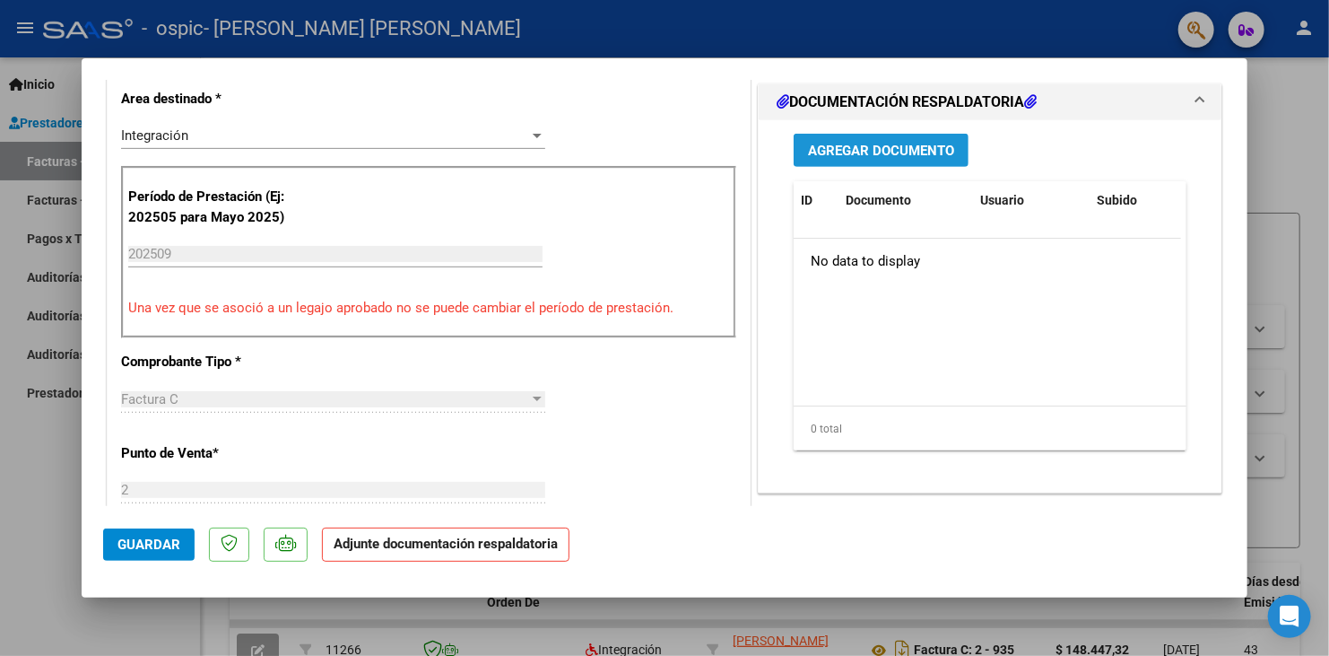
click at [881, 147] on span "Agregar Documento" at bounding box center [881, 151] width 146 height 16
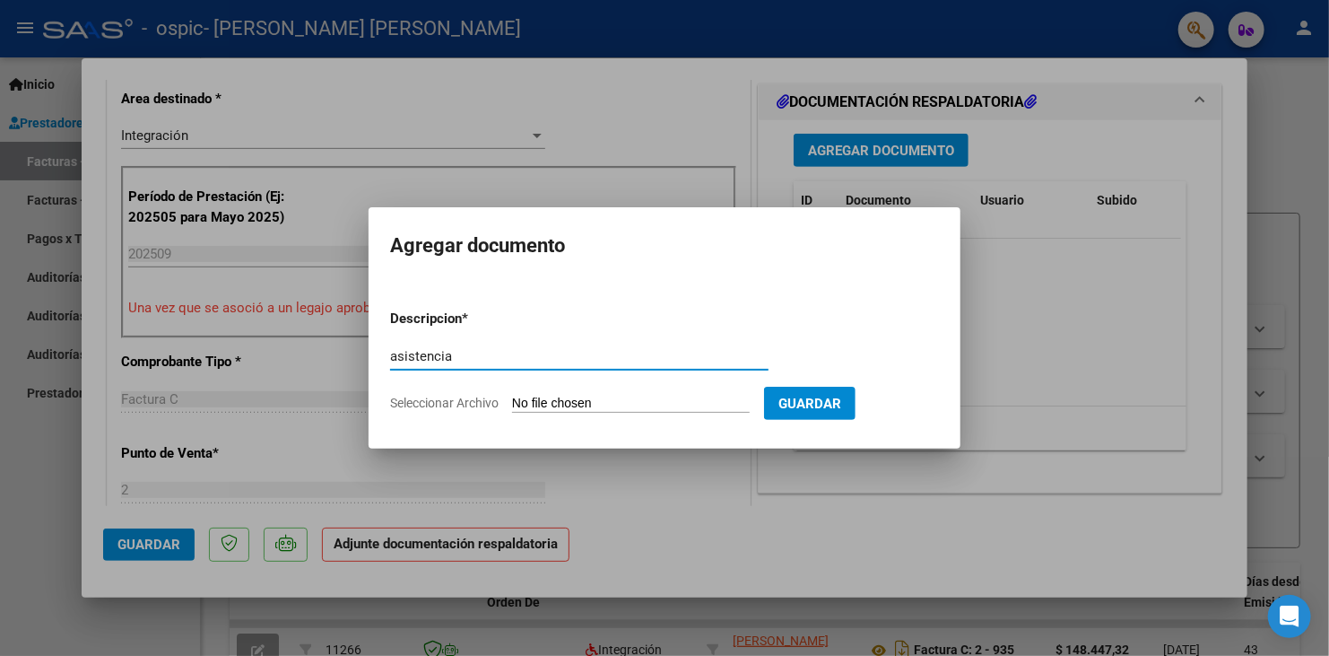
type input "asistencia"
click at [676, 398] on input "Seleccionar Archivo" at bounding box center [631, 403] width 238 height 17
type input "C:\fakepath\[PERSON_NAME] asist Psg.pdf"
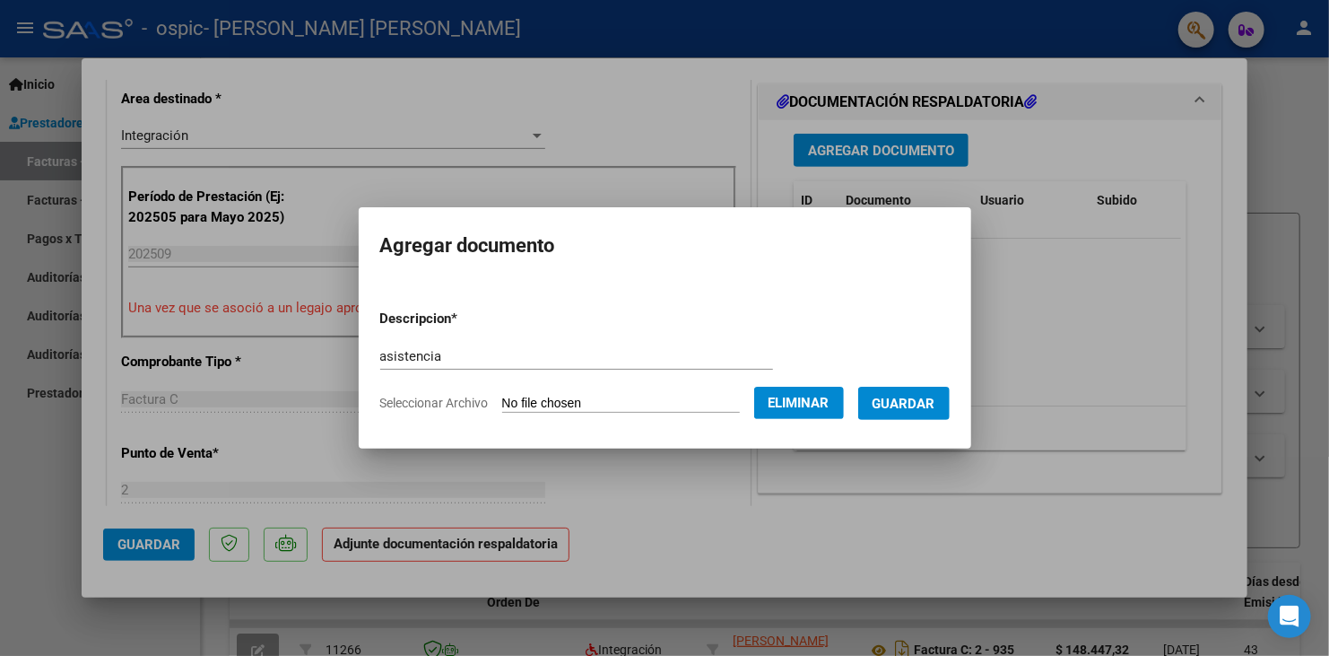
click at [915, 397] on span "Guardar" at bounding box center [904, 403] width 63 height 16
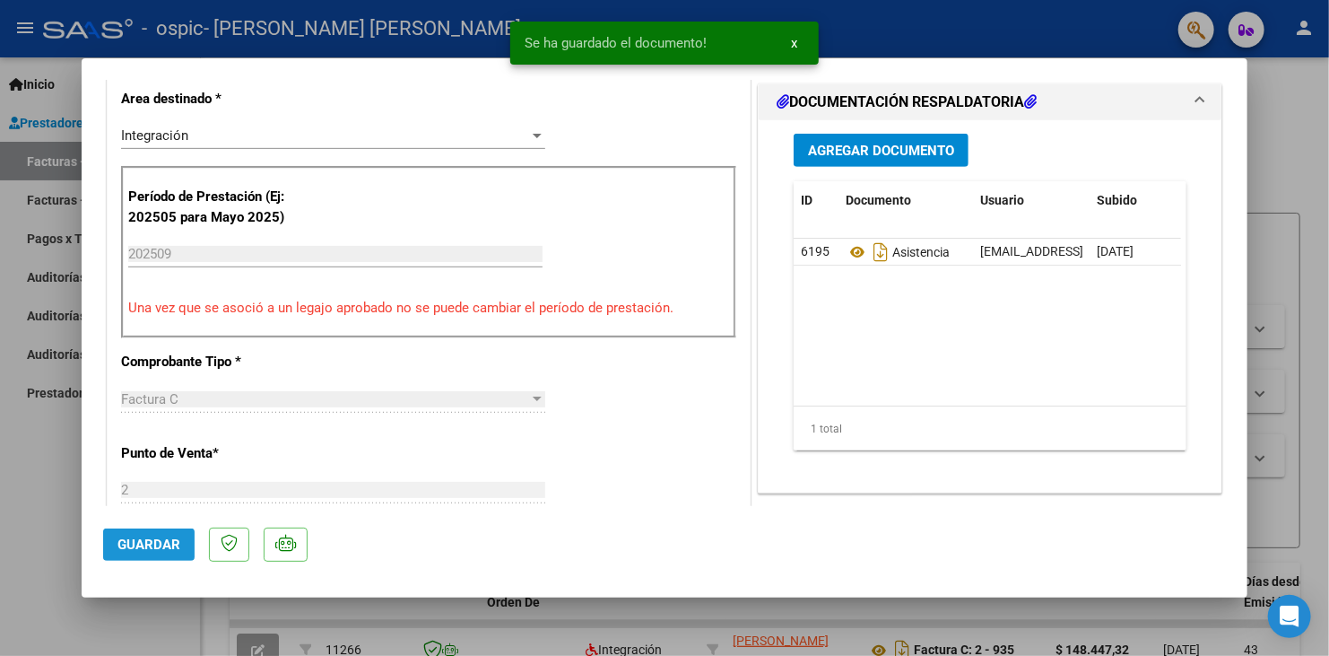
click at [164, 545] on span "Guardar" at bounding box center [148, 544] width 63 height 16
click at [38, 454] on div at bounding box center [664, 328] width 1329 height 656
type input "$ 0,00"
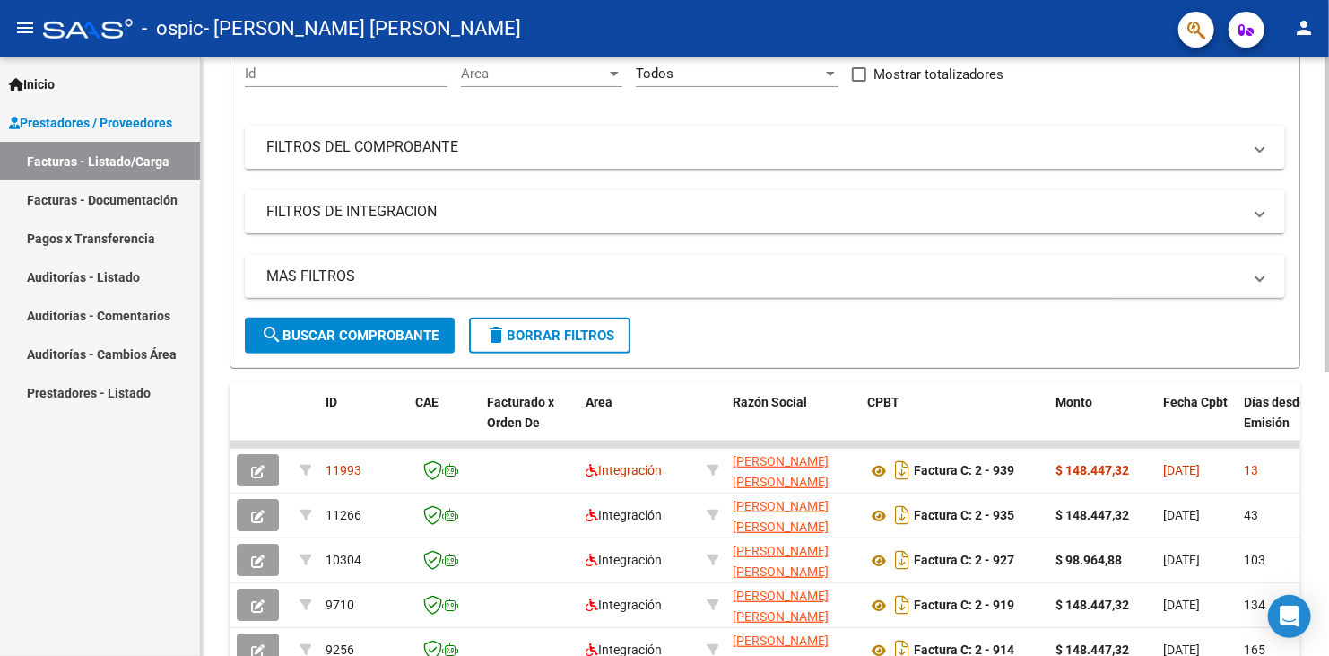
scroll to position [0, 0]
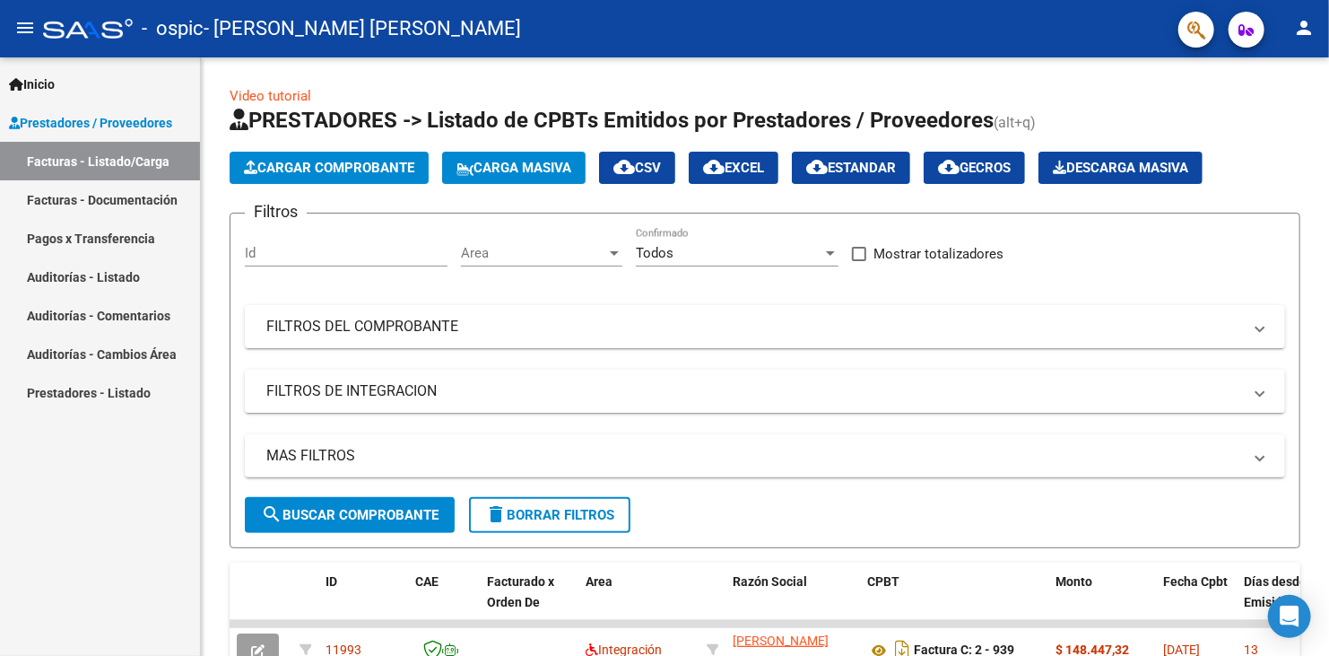
click at [1315, 34] on mat-icon "person" at bounding box center [1304, 28] width 22 height 22
click at [1276, 118] on button "exit_to_app Salir" at bounding box center [1266, 118] width 109 height 43
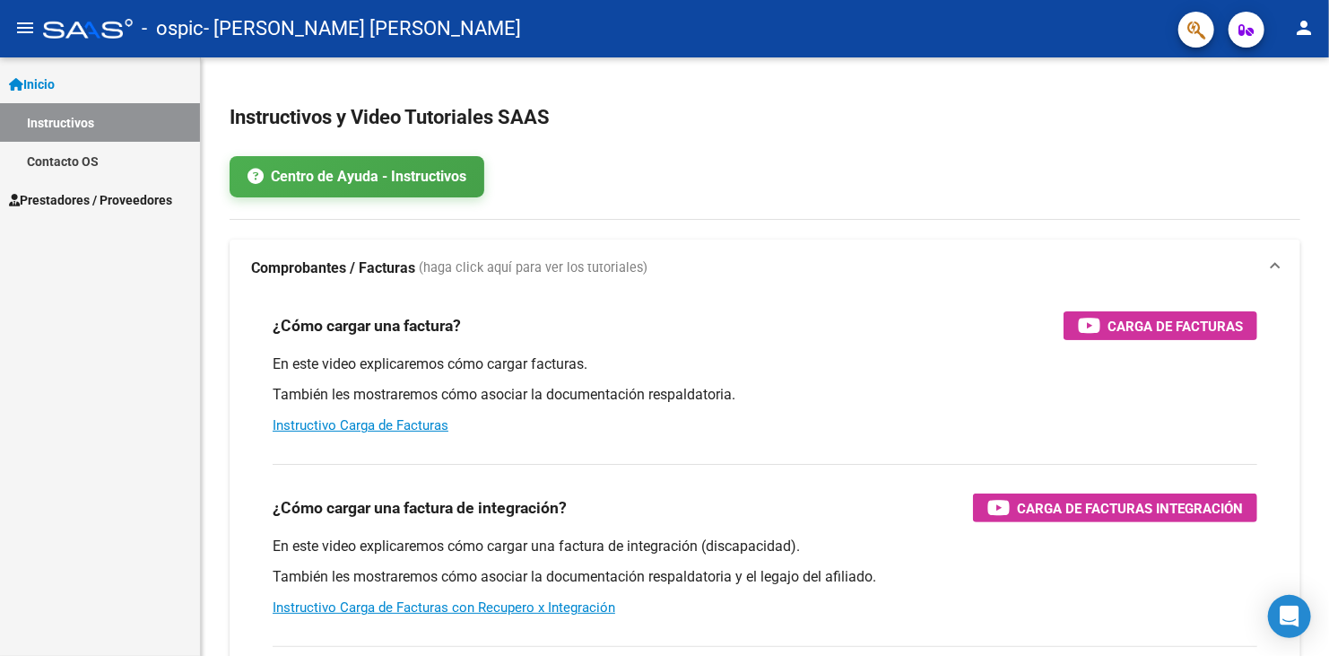
click at [113, 196] on span "Prestadores / Proveedores" at bounding box center [90, 200] width 163 height 20
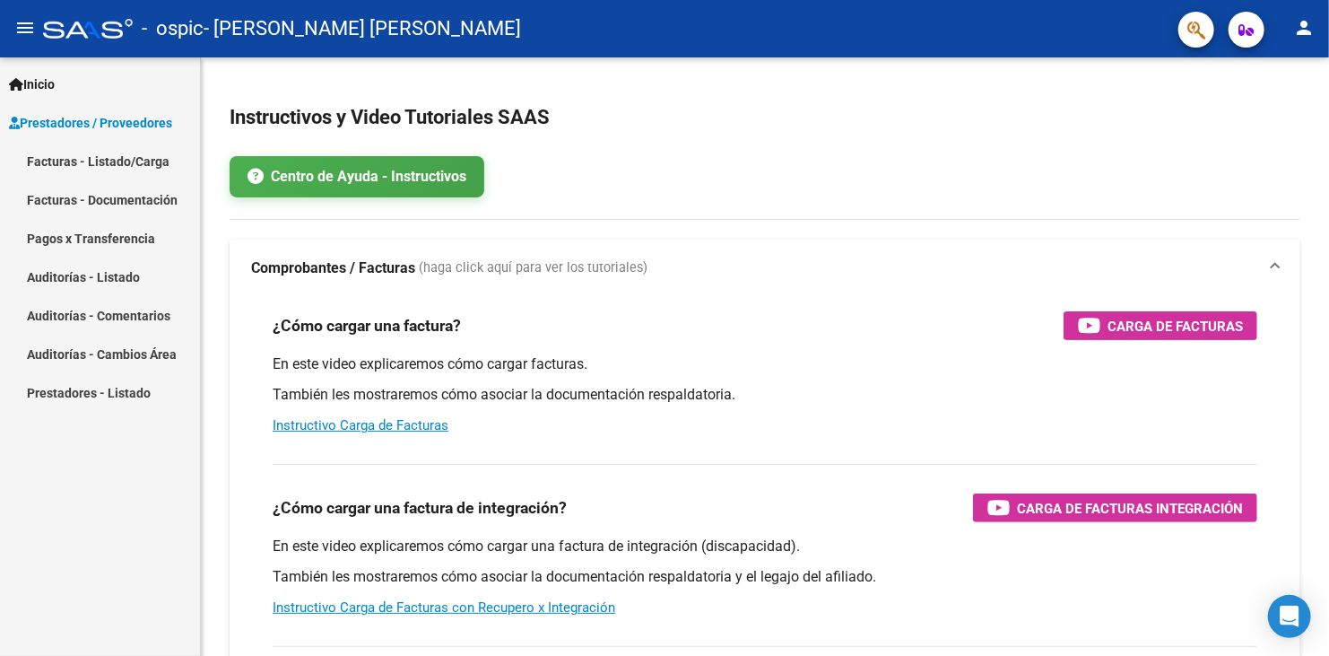
click at [91, 165] on link "Facturas - Listado/Carga" at bounding box center [100, 161] width 200 height 39
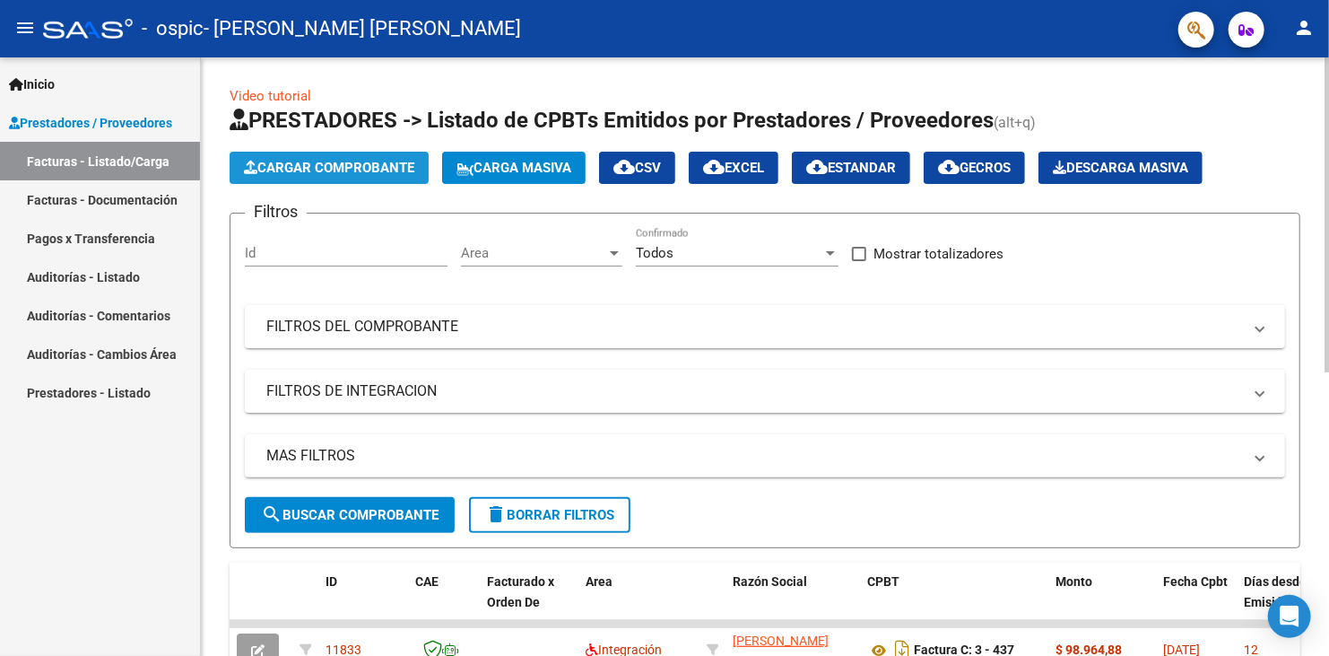
click at [306, 169] on span "Cargar Comprobante" at bounding box center [329, 168] width 170 height 16
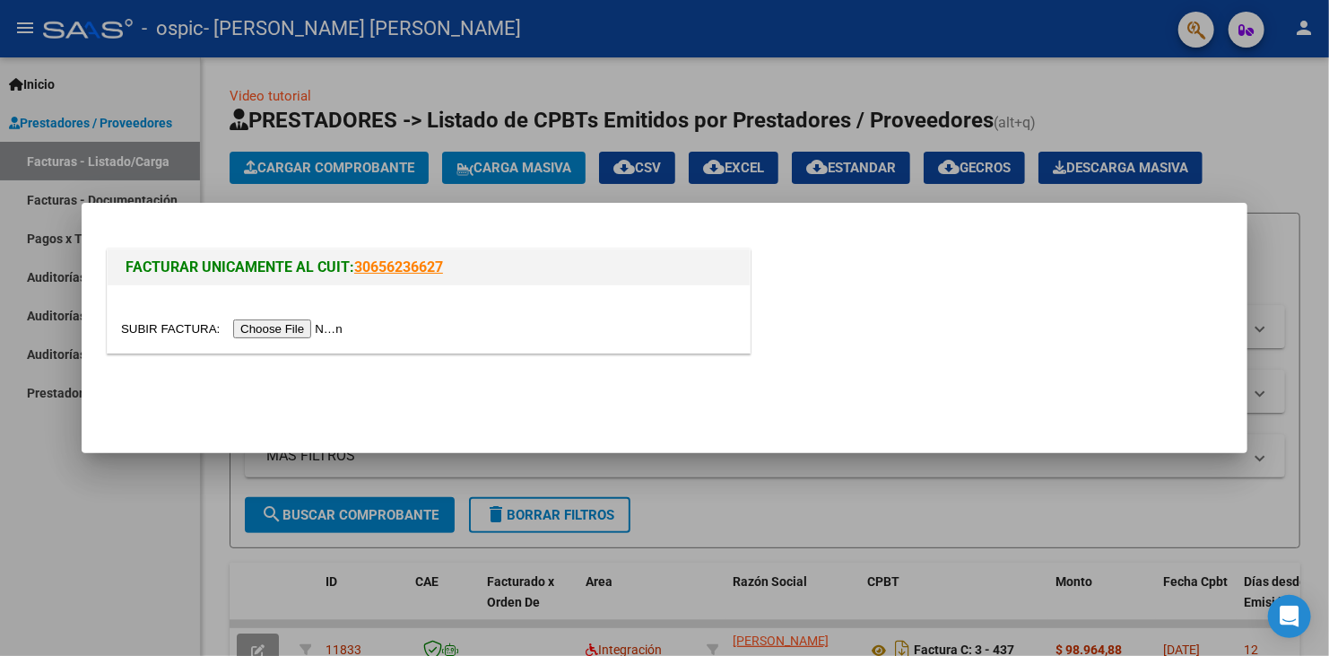
click at [330, 321] on input "file" at bounding box center [234, 328] width 227 height 19
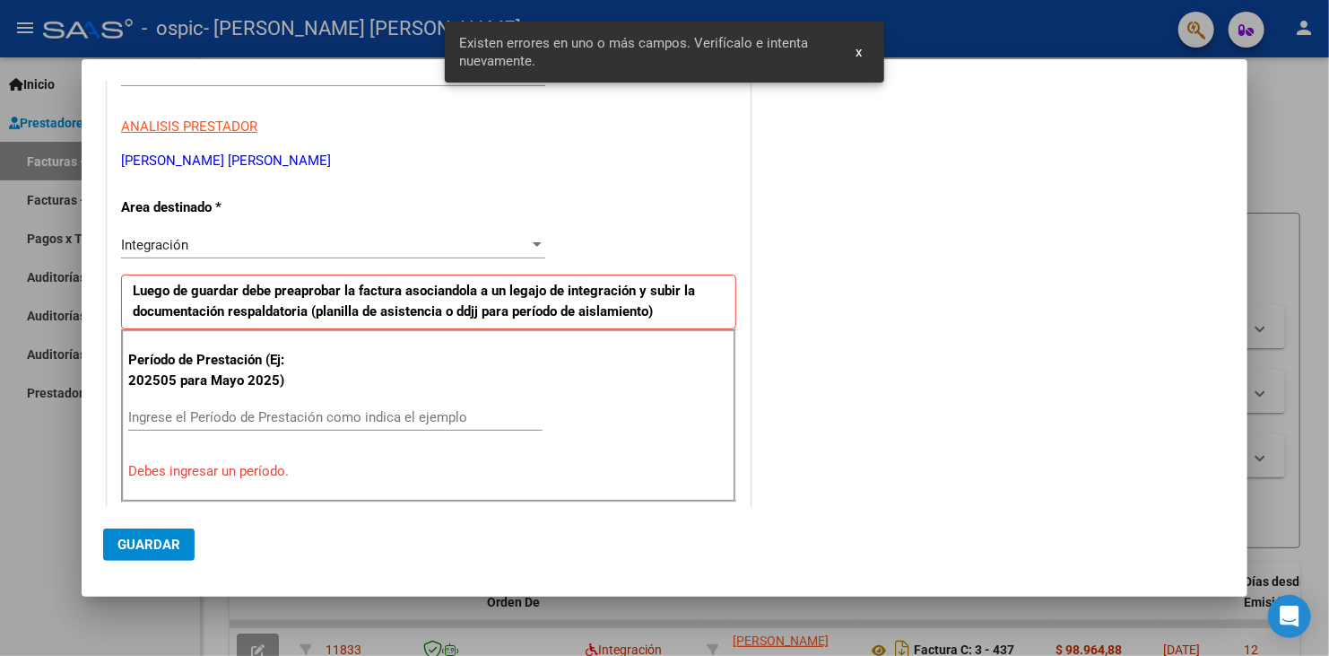
scroll to position [310, 0]
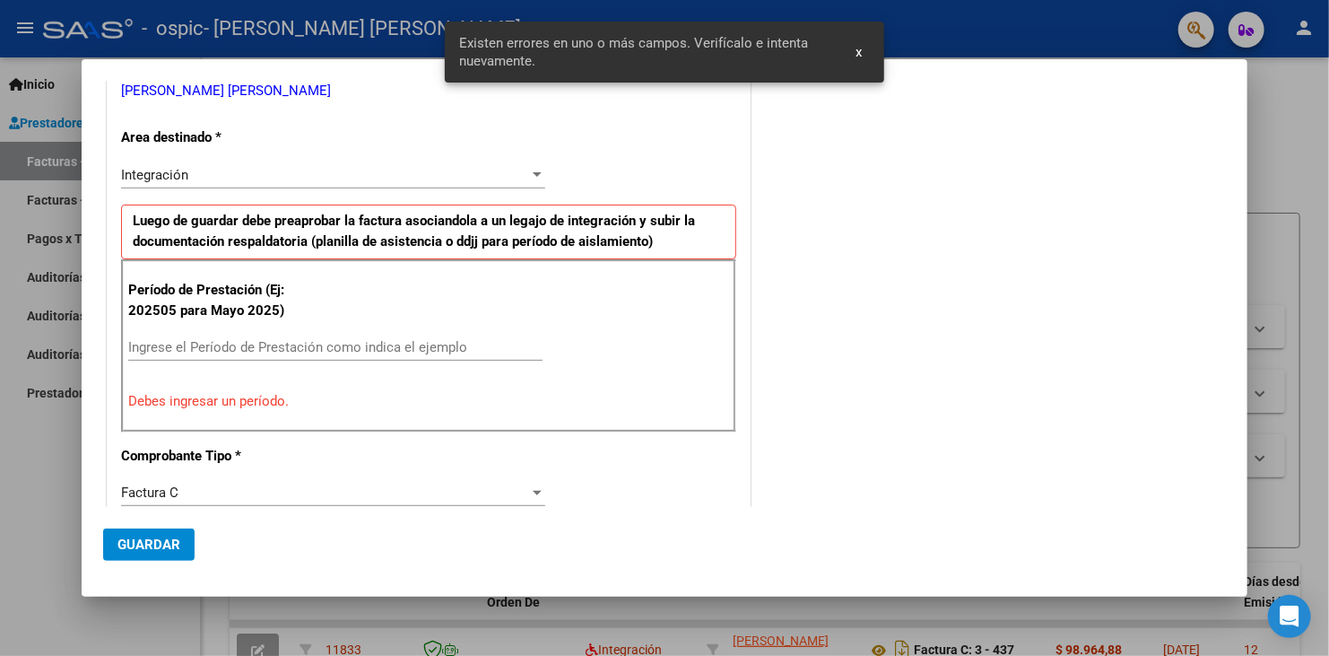
click at [171, 176] on span "Integración" at bounding box center [154, 175] width 67 height 16
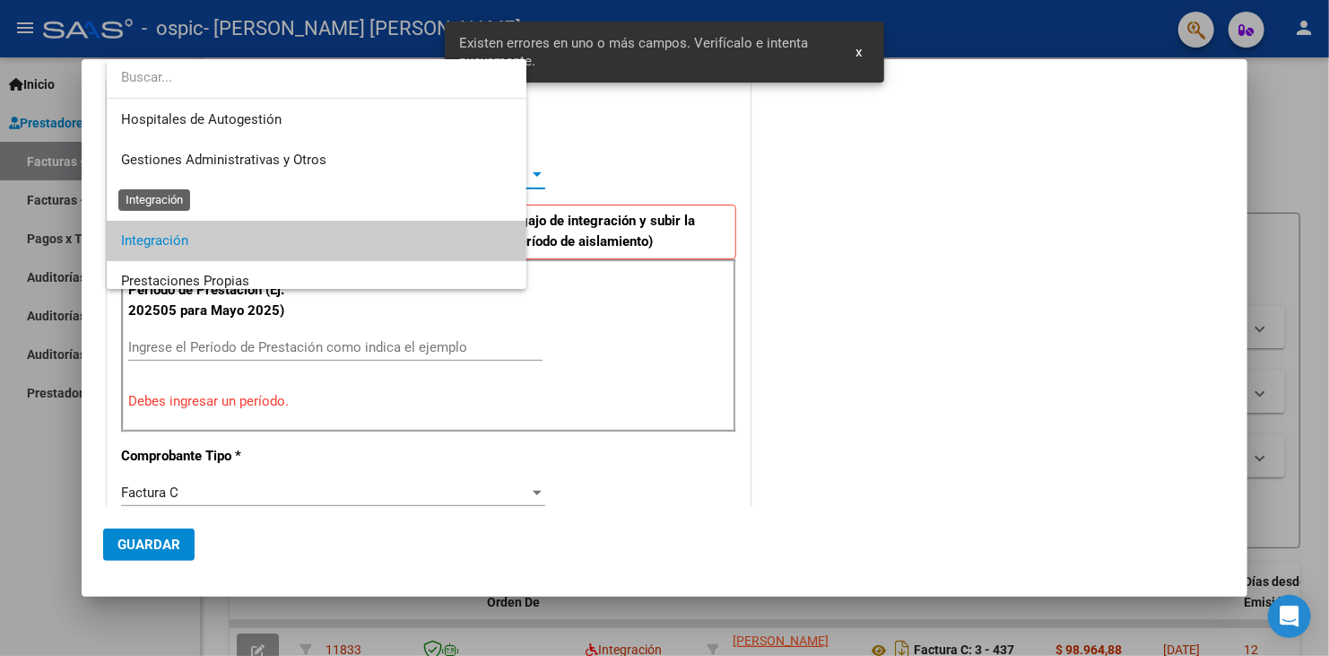
scroll to position [66, 0]
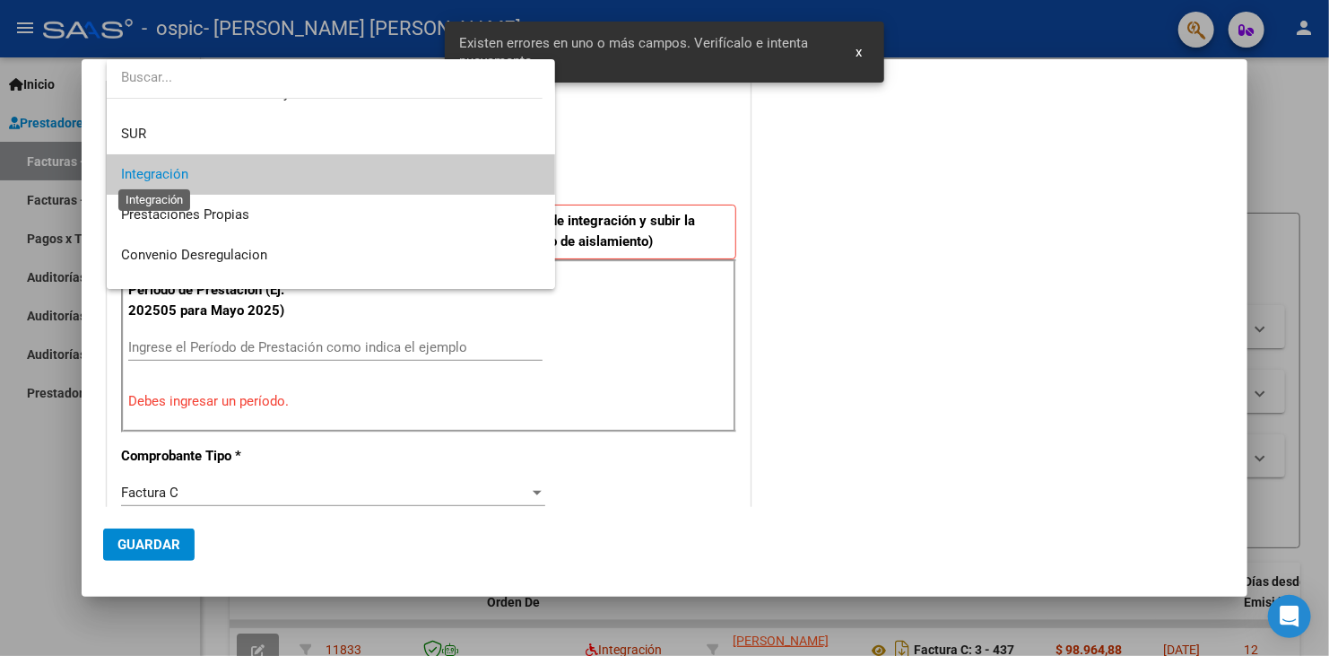
click at [171, 176] on span "Integración" at bounding box center [154, 174] width 67 height 16
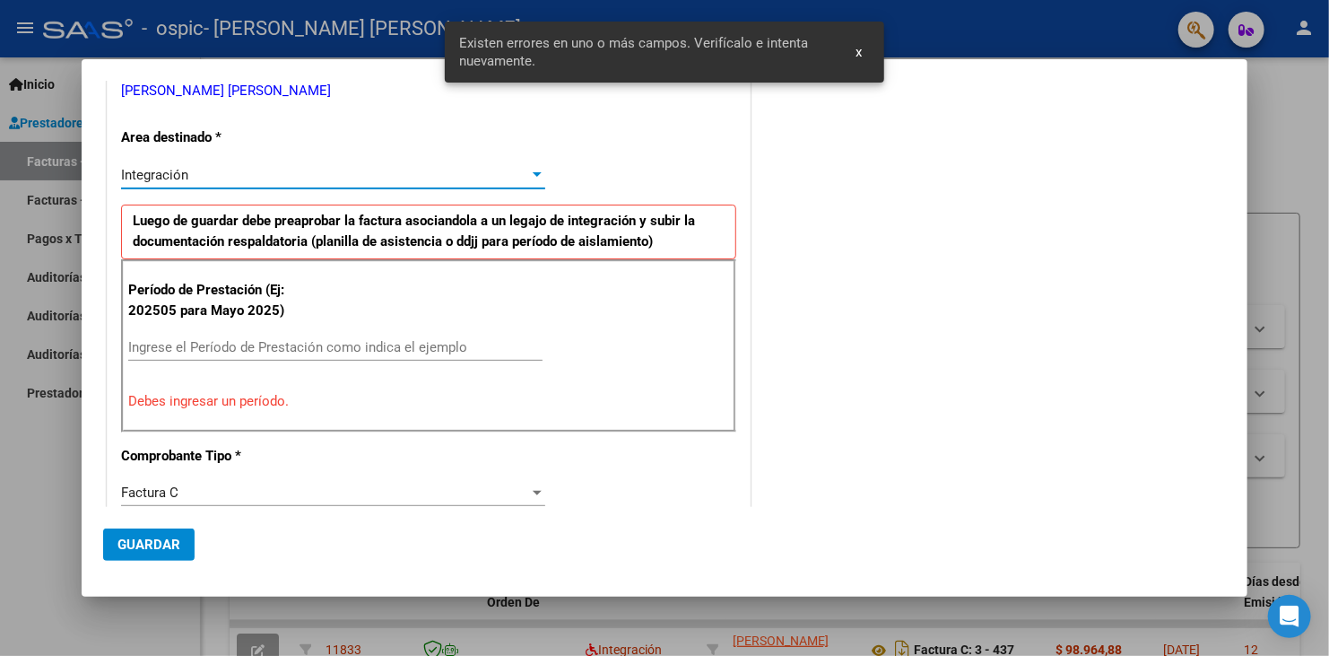
click at [198, 334] on div "Ingrese el Período de Prestación como indica el ejemplo" at bounding box center [335, 347] width 414 height 27
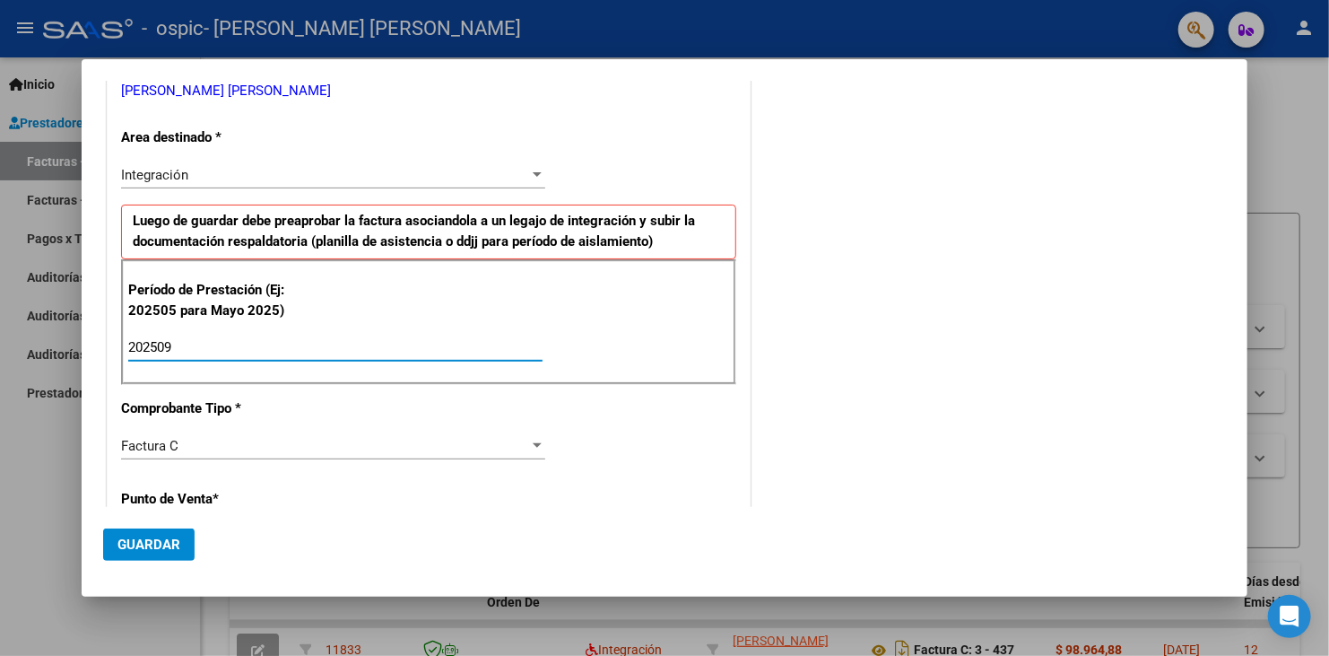
type input "202509"
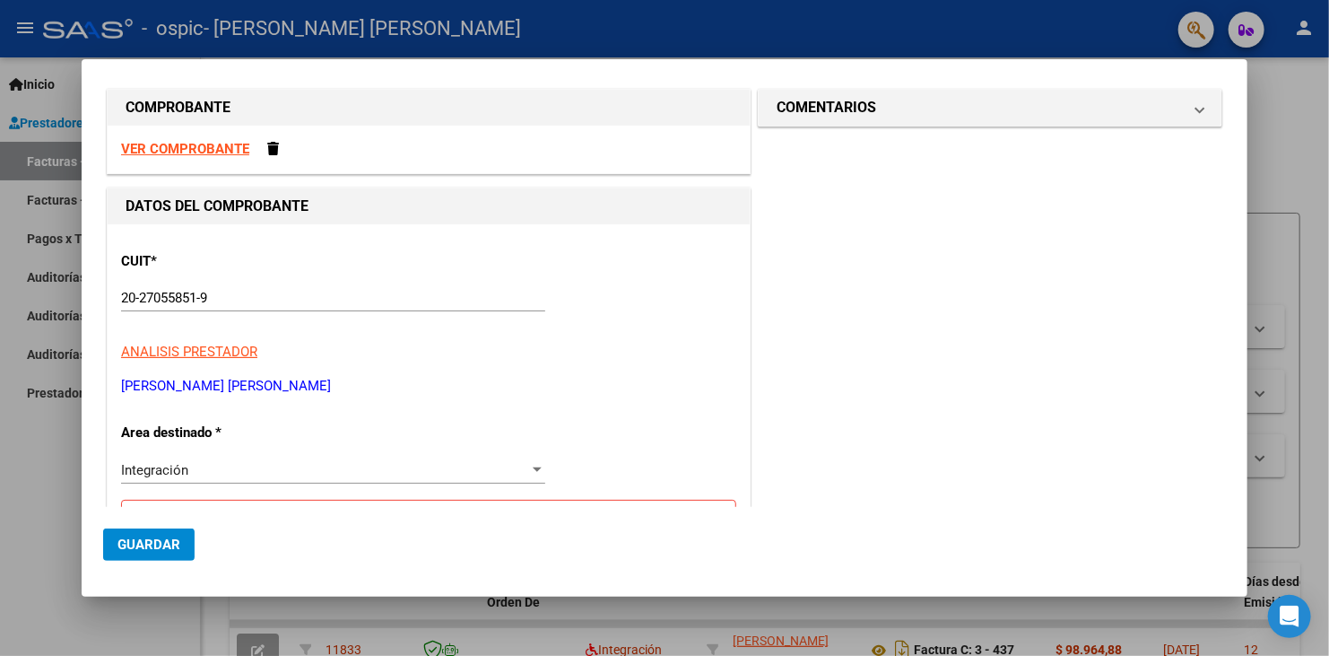
scroll to position [0, 0]
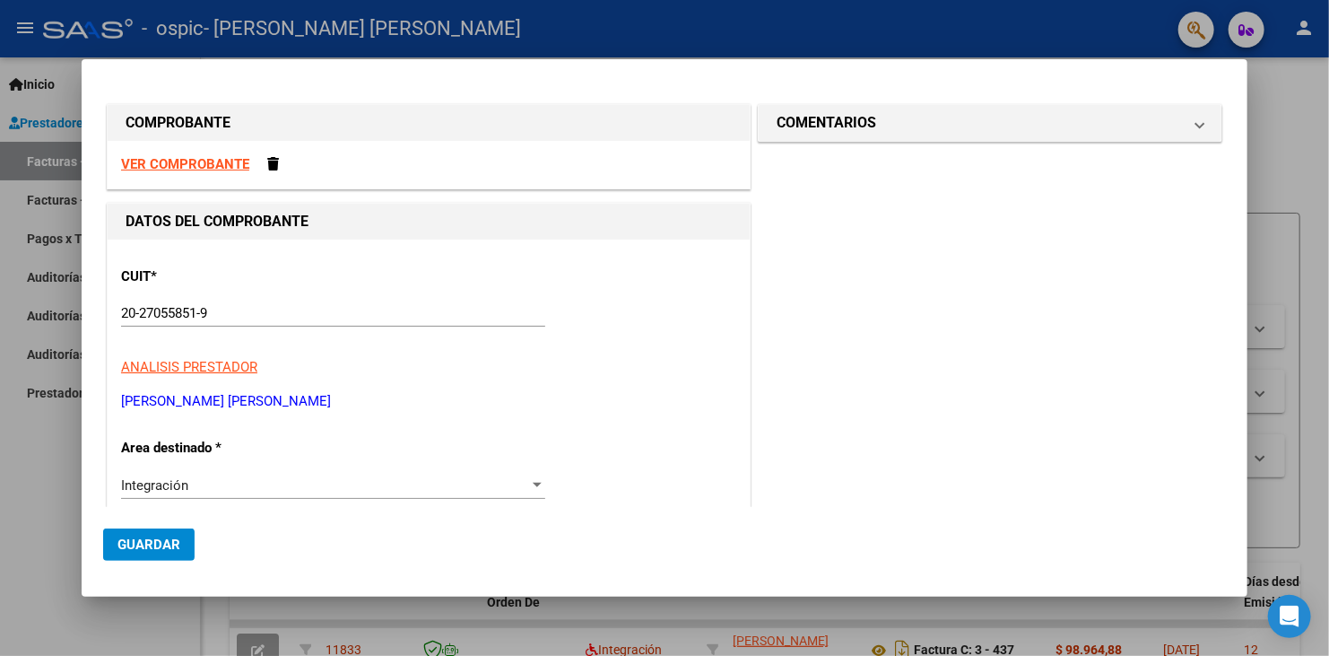
click at [193, 165] on strong "VER COMPROBANTE" at bounding box center [185, 164] width 128 height 16
click at [267, 161] on span at bounding box center [273, 163] width 12 height 13
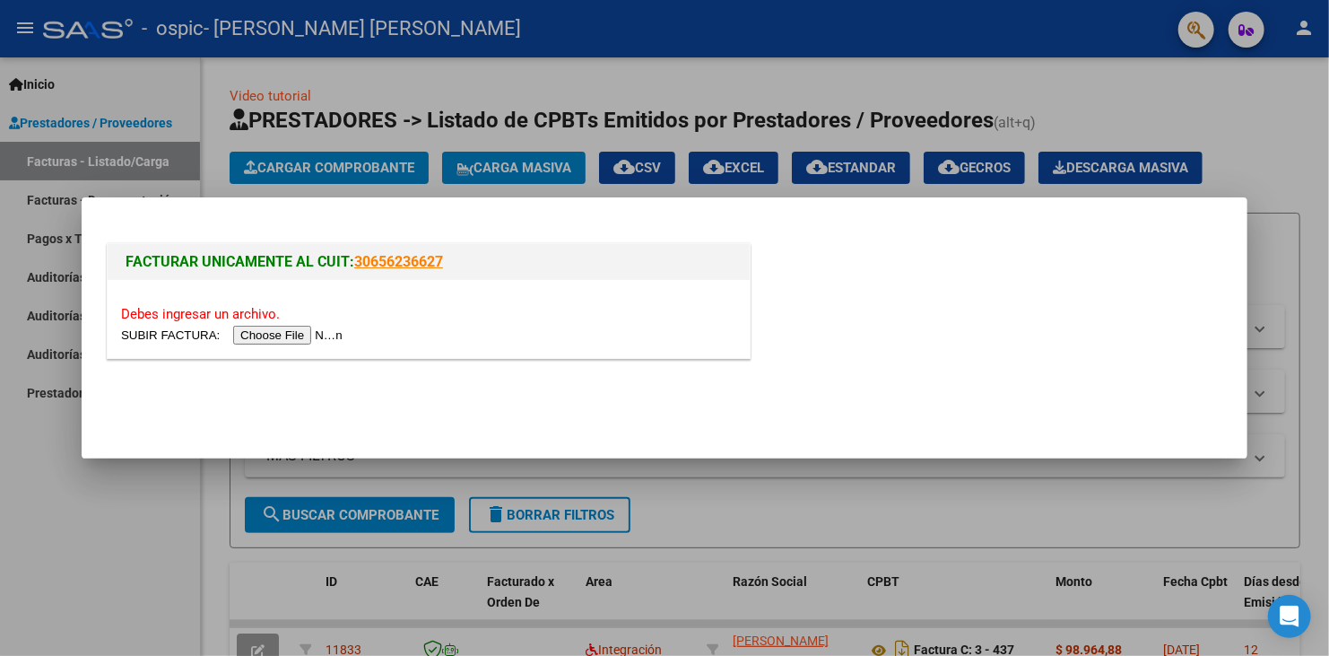
click at [317, 344] on input "file" at bounding box center [234, 335] width 227 height 19
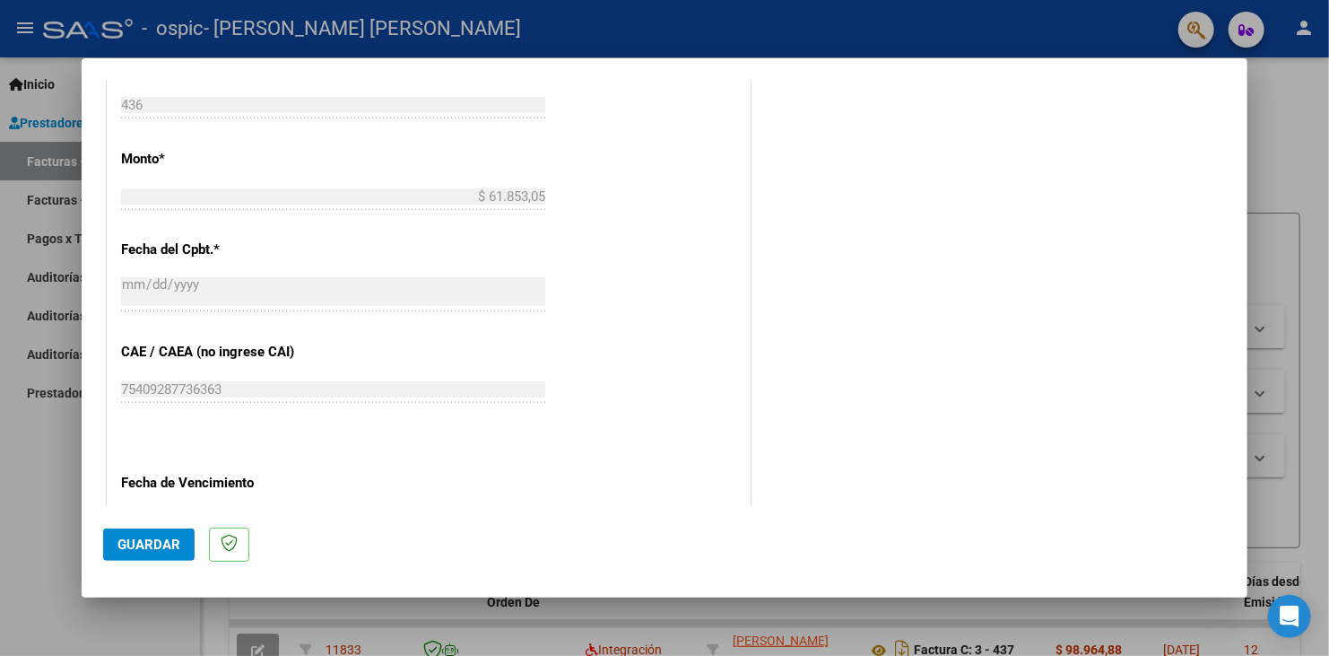
scroll to position [1076, 0]
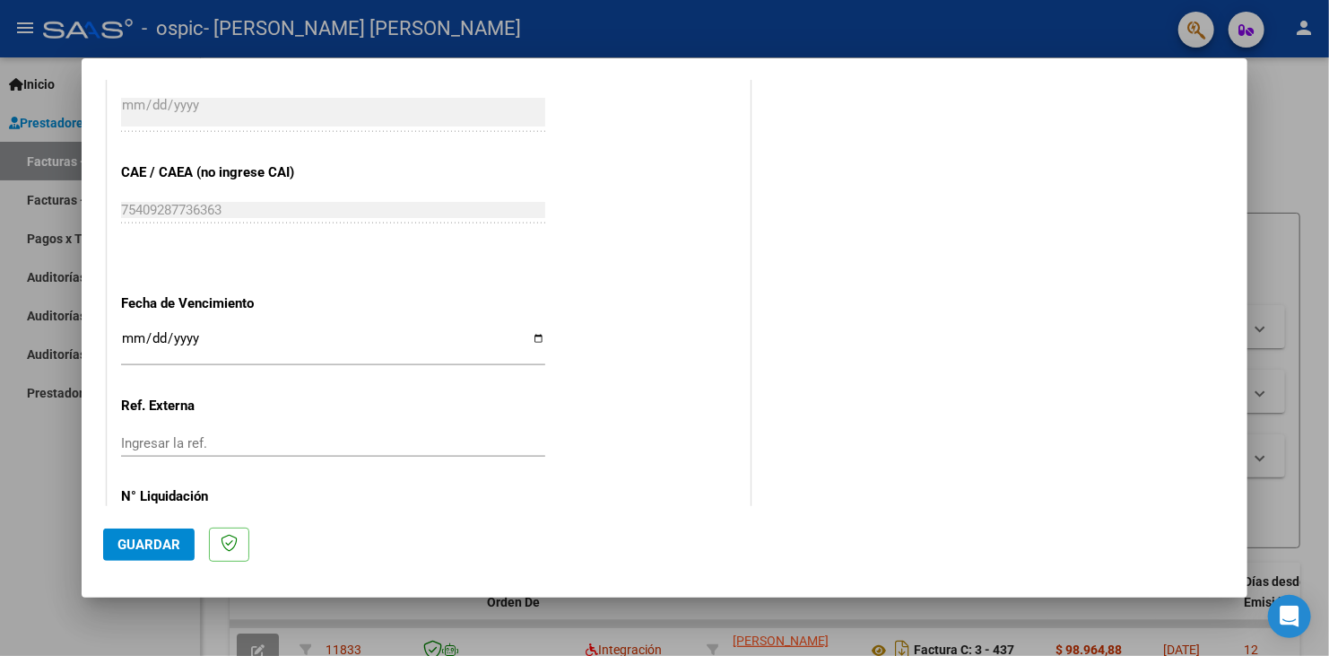
click at [534, 338] on input "Ingresar la fecha" at bounding box center [333, 345] width 424 height 29
type input "2025-10-12"
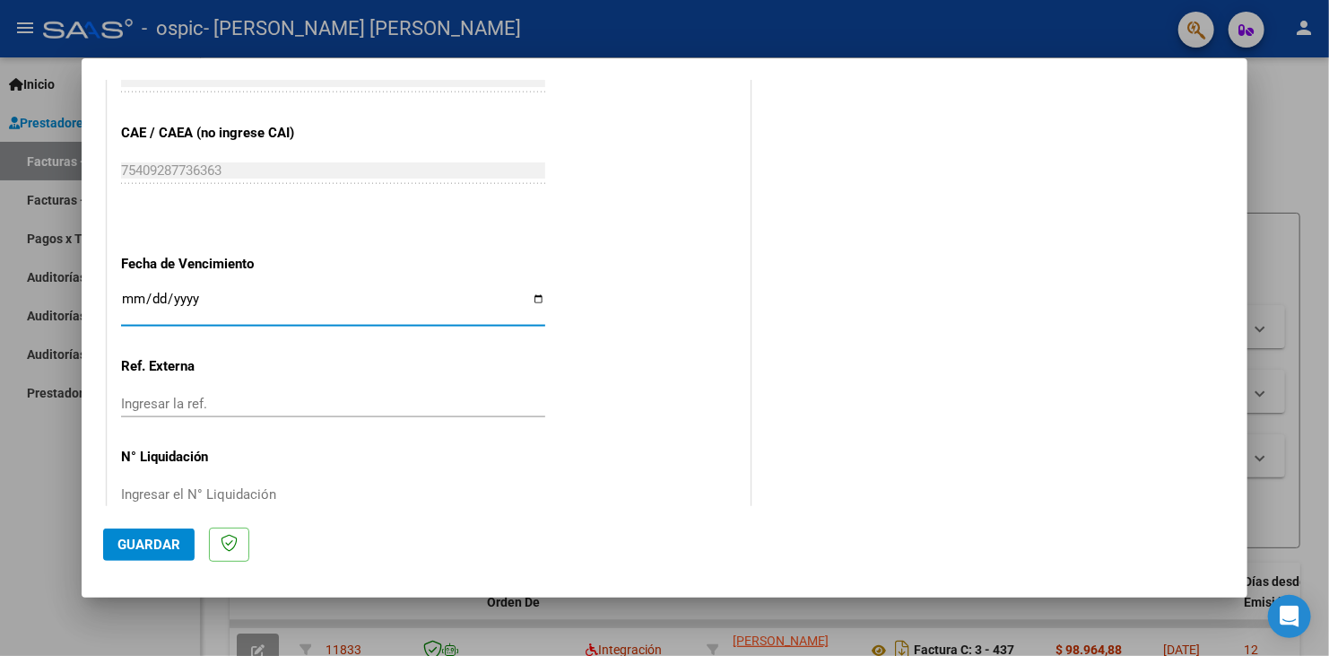
scroll to position [1150, 0]
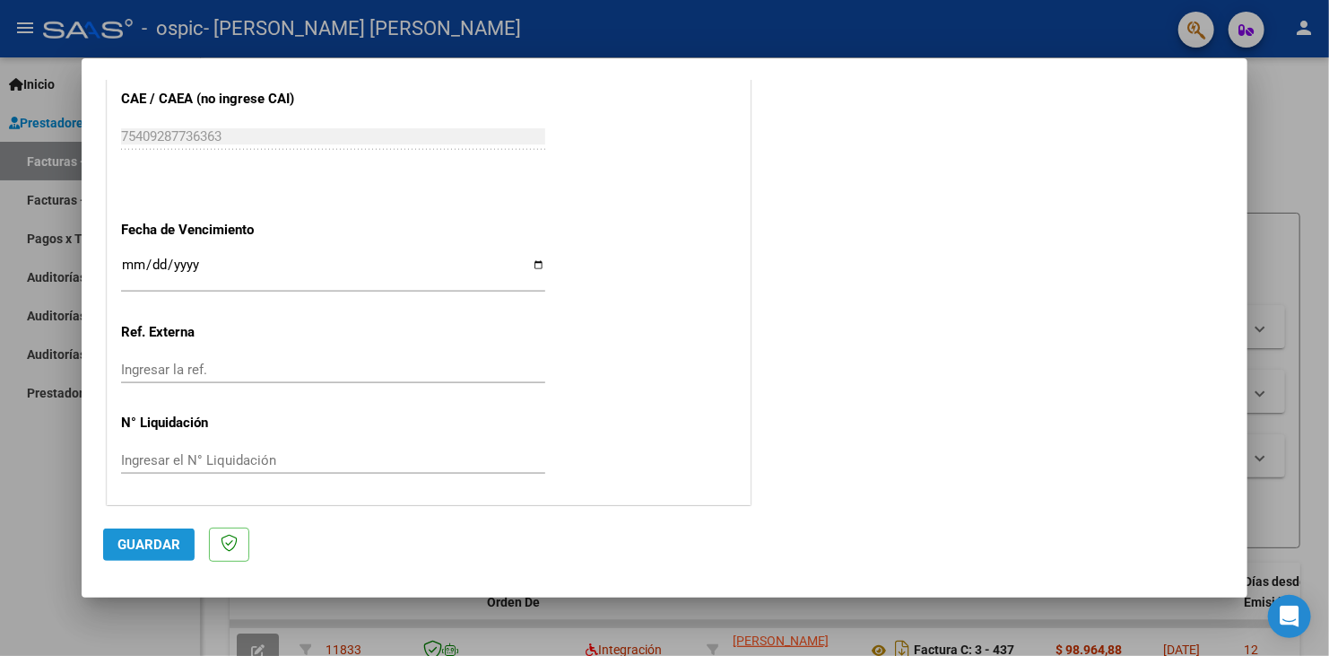
click at [169, 536] on span "Guardar" at bounding box center [148, 544] width 63 height 16
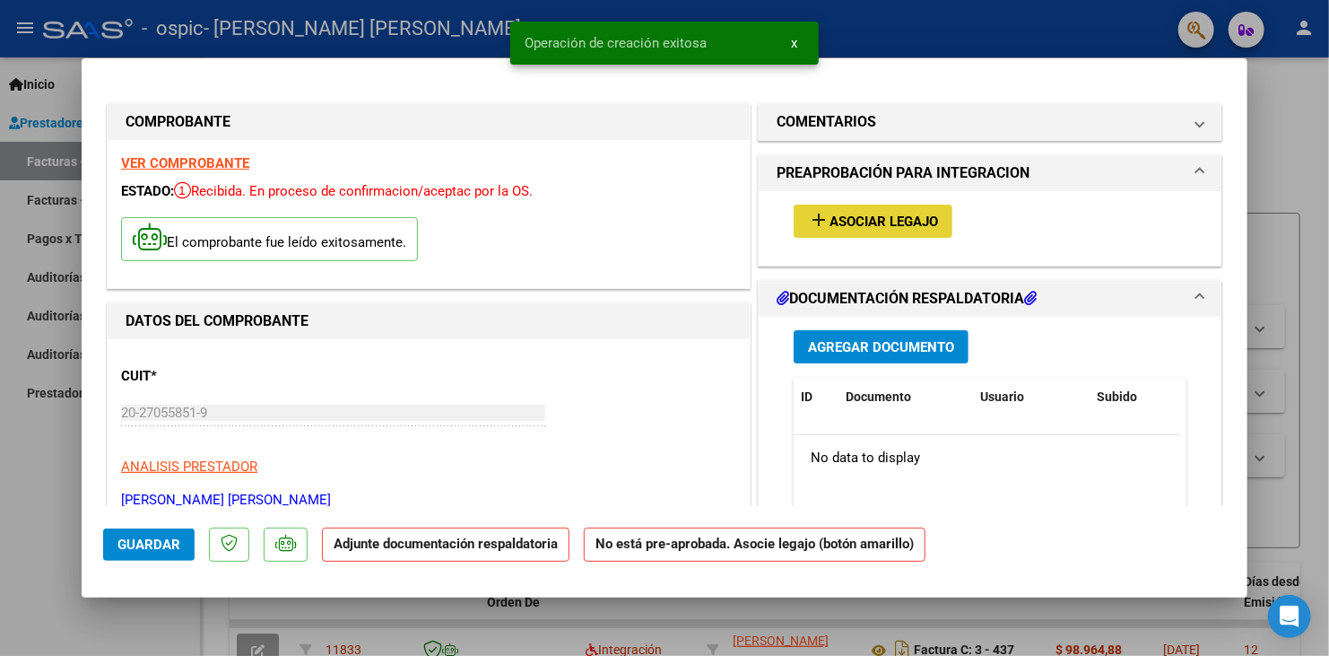
click at [892, 221] on span "Asociar Legajo" at bounding box center [883, 221] width 109 height 16
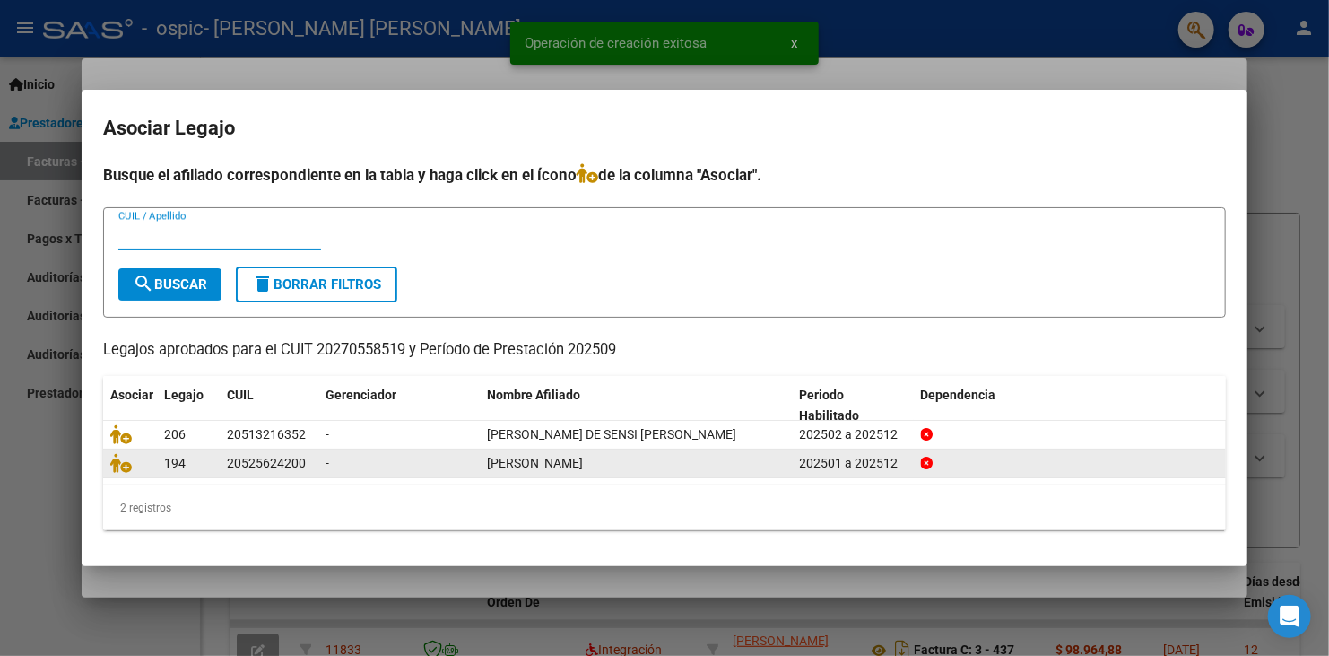
click at [516, 465] on span "[PERSON_NAME]" at bounding box center [535, 463] width 96 height 14
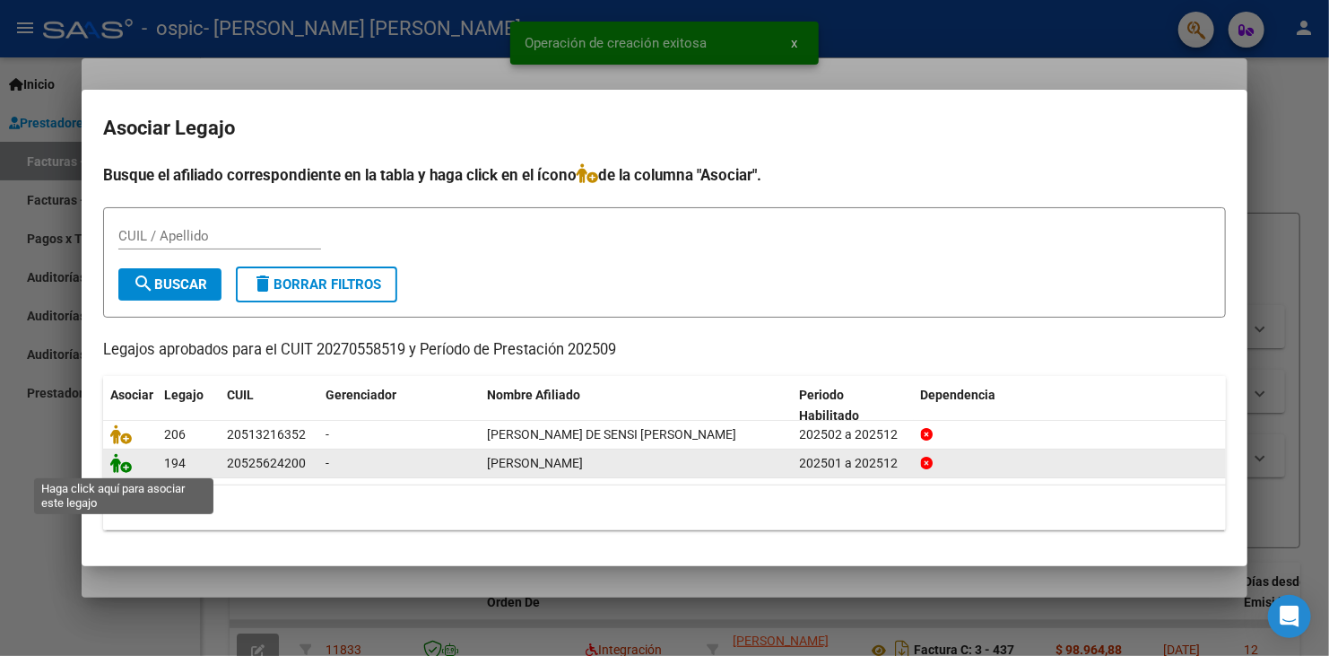
click at [117, 470] on icon at bounding box center [121, 463] width 22 height 20
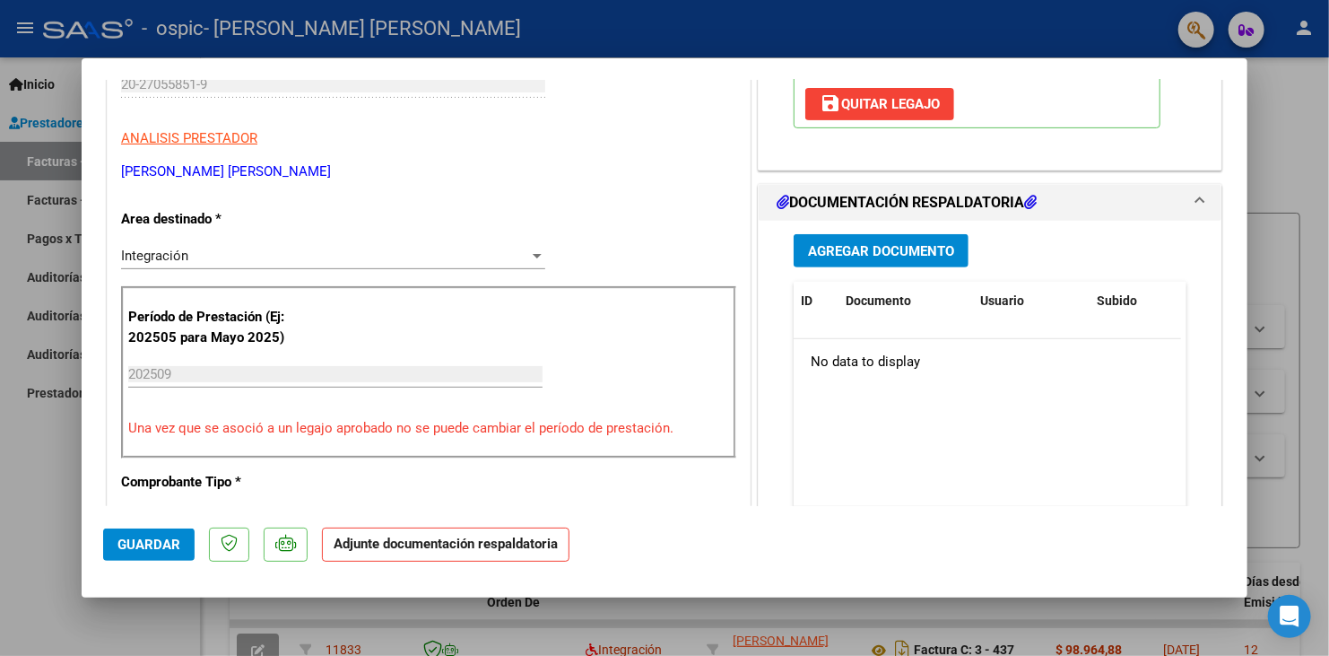
scroll to position [359, 0]
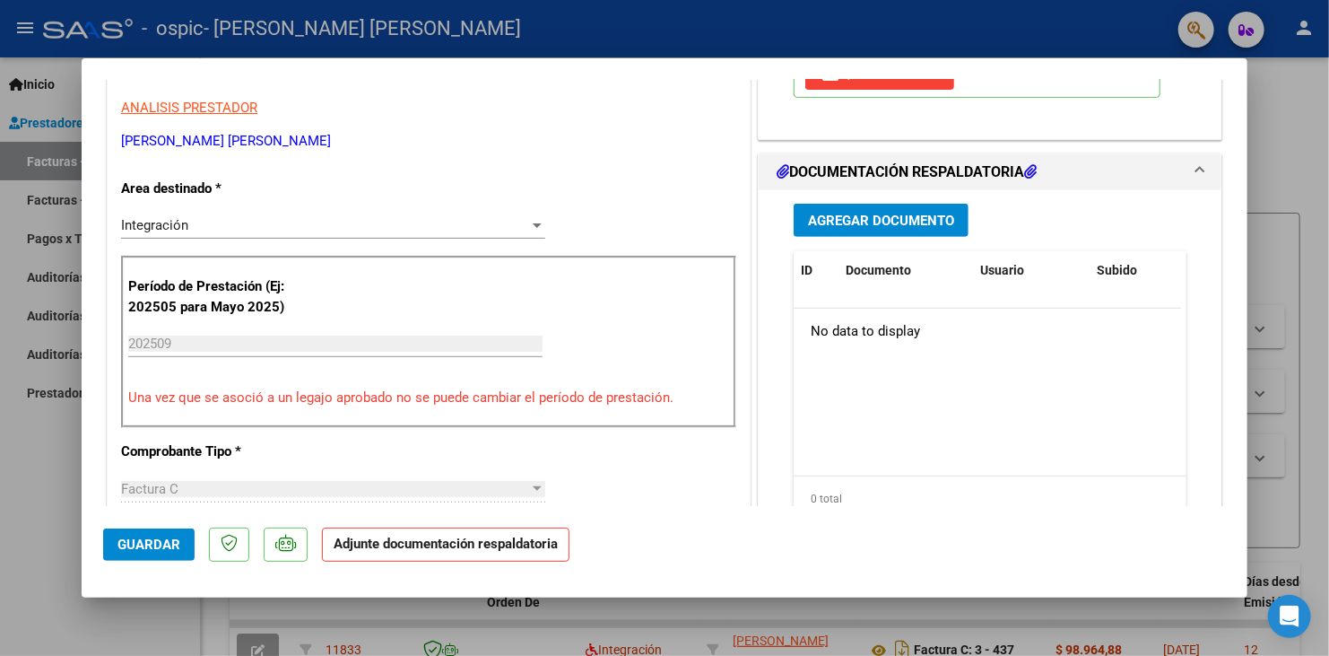
click at [903, 214] on span "Agregar Documento" at bounding box center [881, 221] width 146 height 16
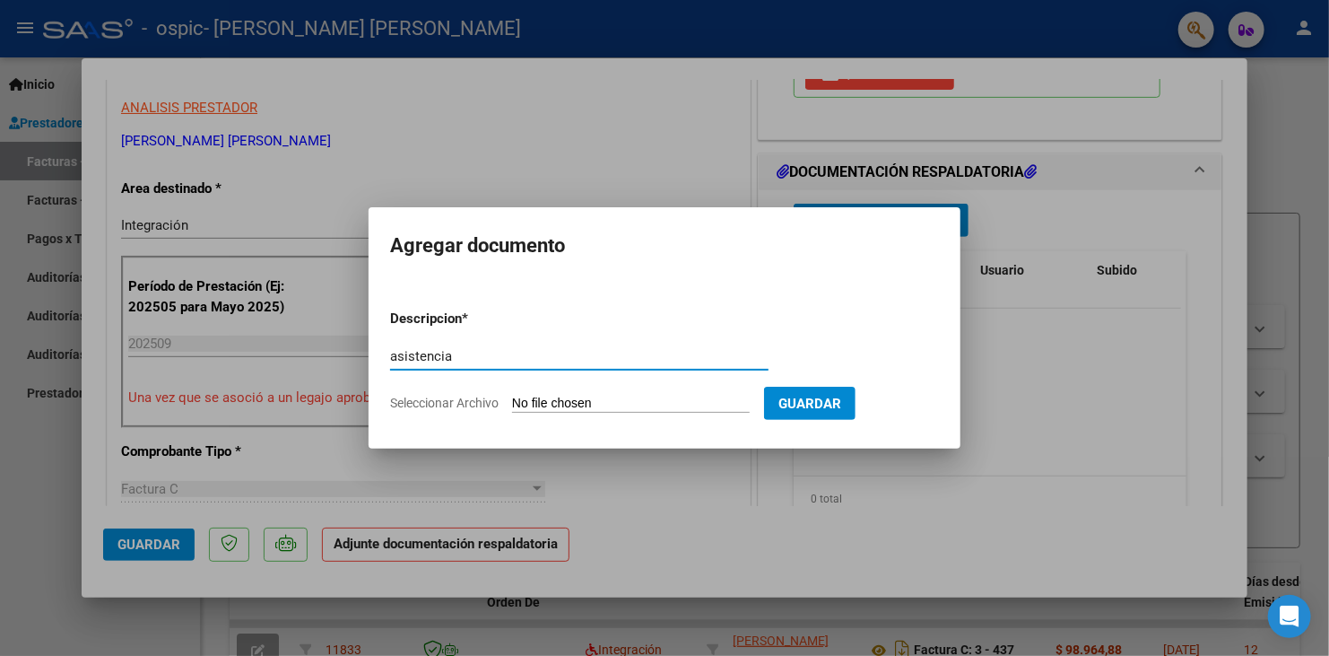
type input "asistencia"
click at [734, 397] on input "Seleccionar Archivo" at bounding box center [631, 403] width 238 height 17
type input "C:\fakepath\Andino Zahir asist Ps.pdf"
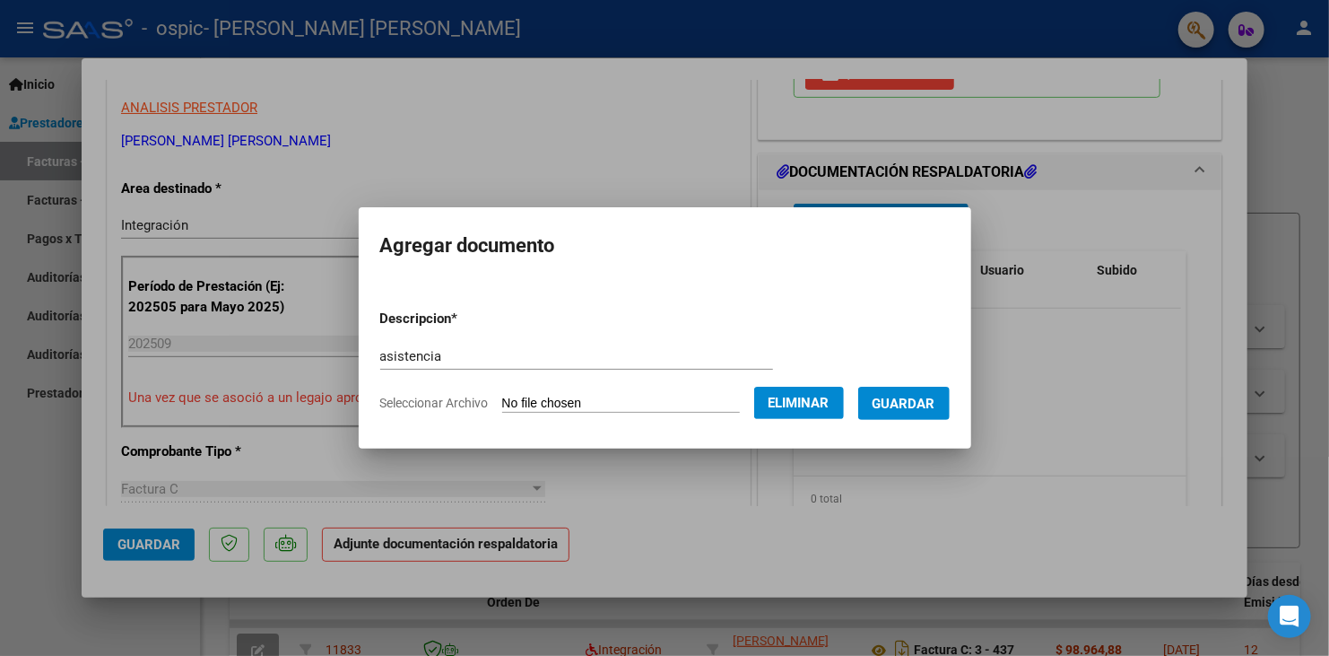
click at [935, 412] on span "Guardar" at bounding box center [904, 403] width 63 height 16
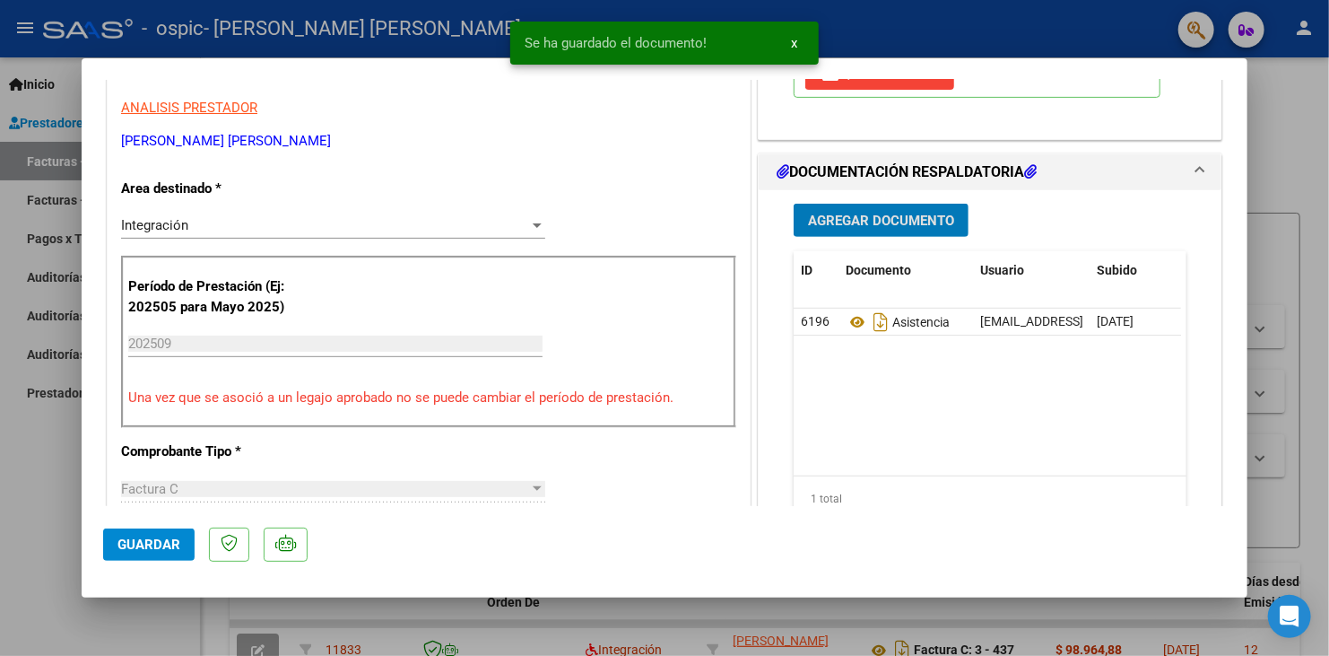
click at [144, 547] on span "Guardar" at bounding box center [148, 544] width 63 height 16
click at [145, 547] on span "Guardar" at bounding box center [148, 544] width 63 height 16
click at [58, 502] on div at bounding box center [664, 328] width 1329 height 656
type input "$ 0,00"
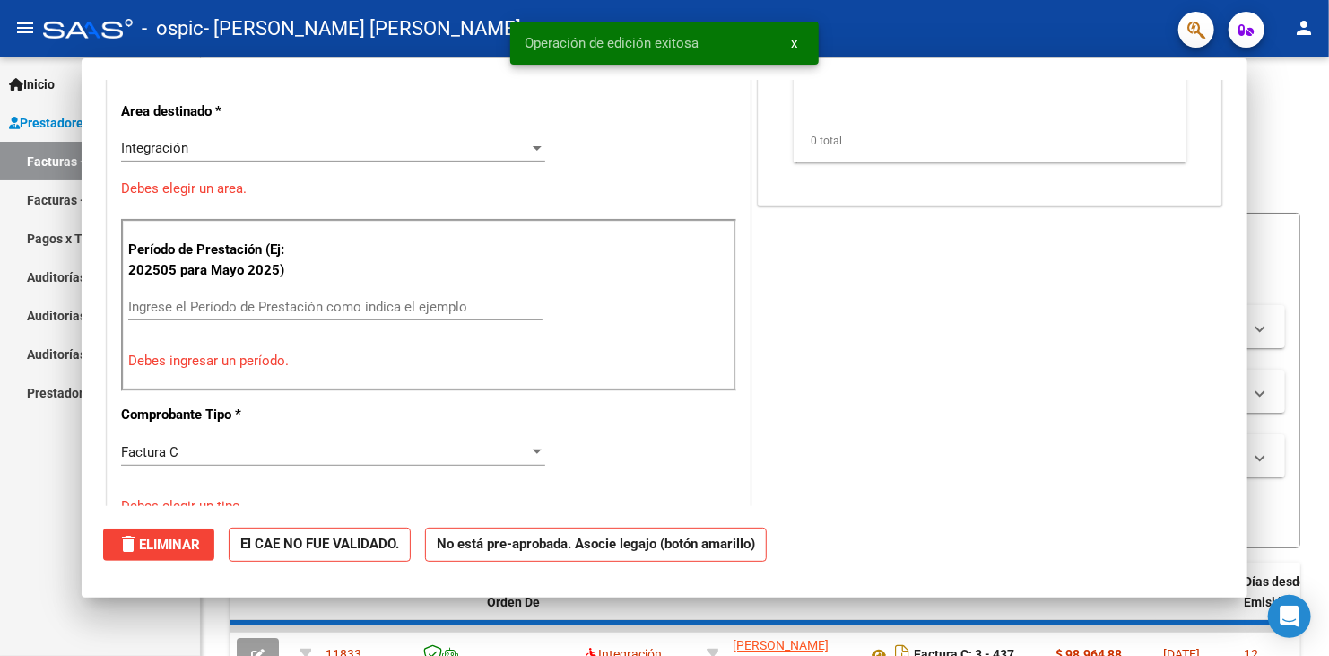
scroll to position [0, 0]
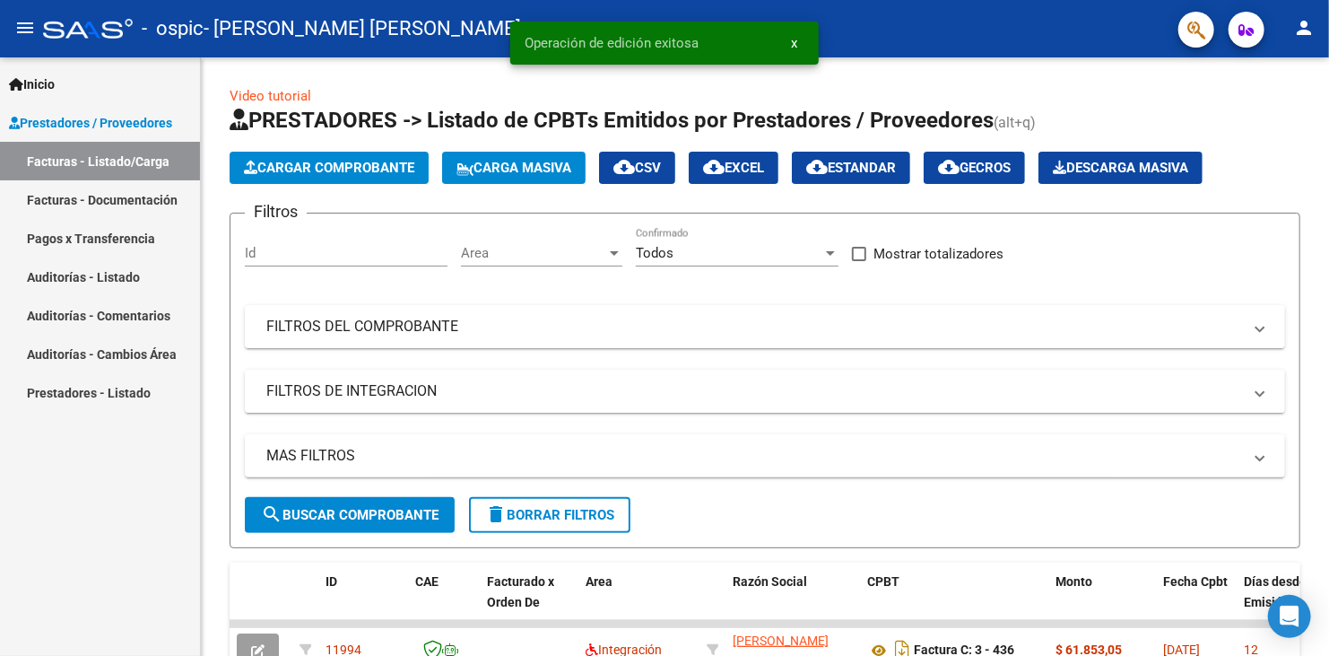
click at [123, 453] on div "Inicio Instructivos Contacto OS Prestadores / Proveedores Facturas - Listado/Ca…" at bounding box center [100, 356] width 200 height 598
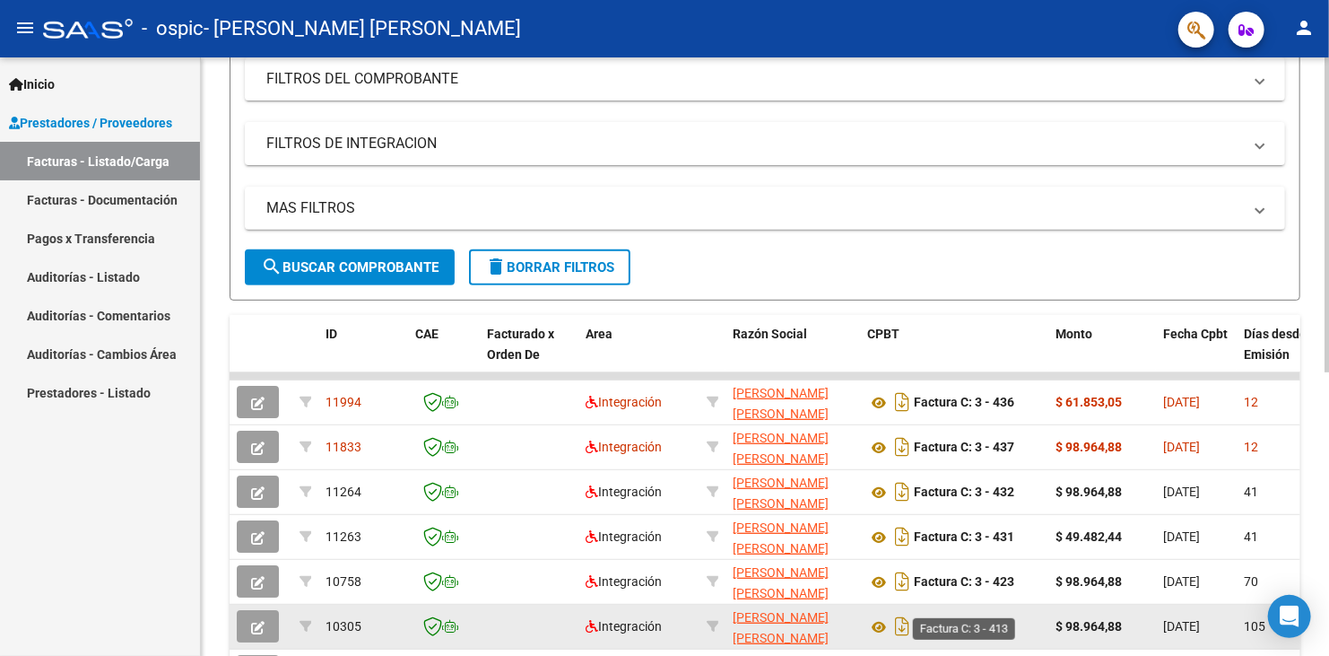
scroll to position [269, 0]
